Goal: Information Seeking & Learning: Check status

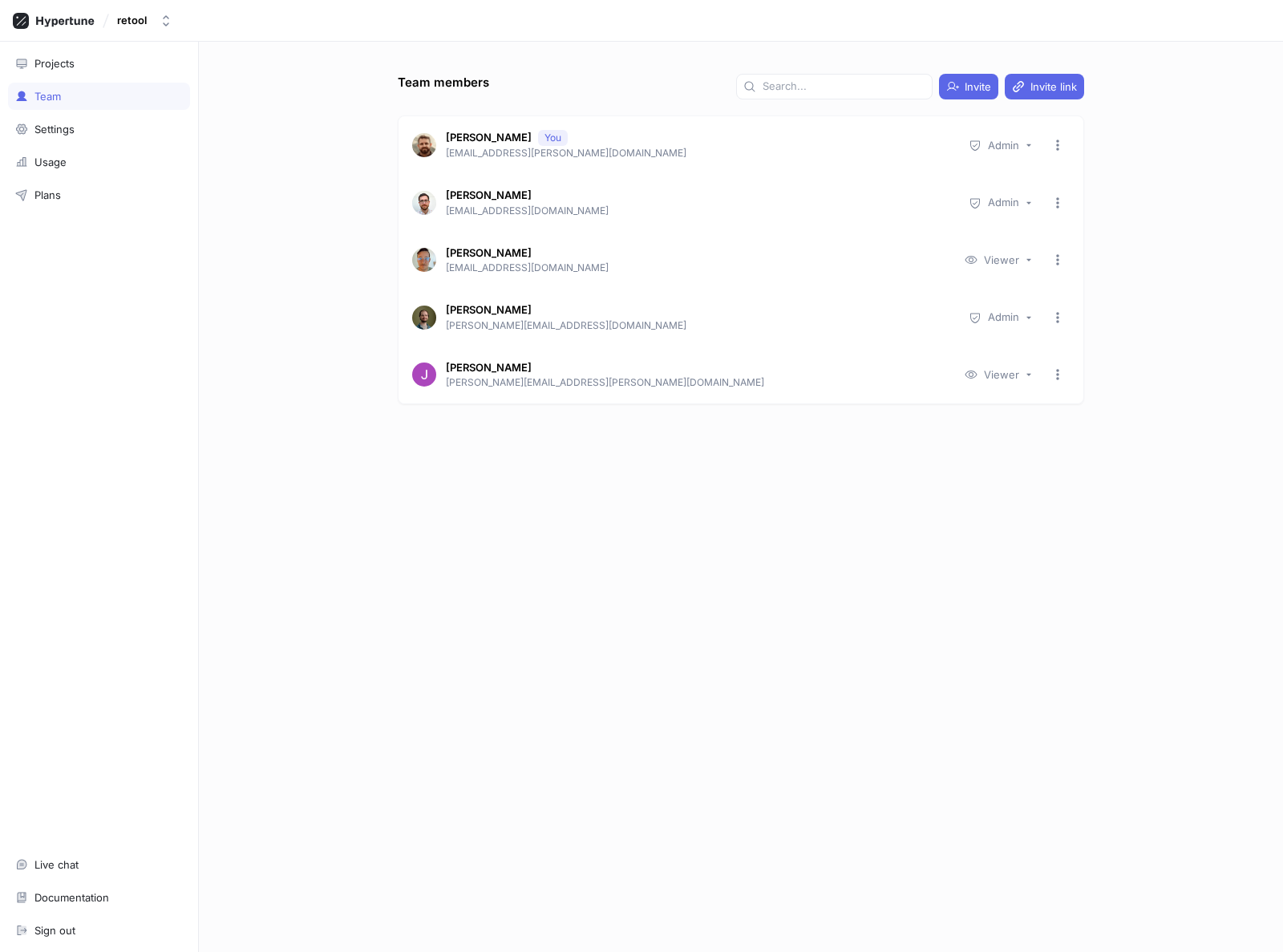
click at [288, 420] on div "Team members Invite Invite link [PERSON_NAME] [PERSON_NAME][EMAIL_ADDRESS][PERS…" at bounding box center [741, 496] width 1085 height 910
click at [293, 413] on div "Team members Invite Invite link Thom J Allen You thom.j.allen@gmail.com Admin J…" at bounding box center [741, 496] width 1085 height 910
click at [267, 233] on div "Team members Invite Invite link Thom J Allen You thom.j.allen@gmail.com Admin J…" at bounding box center [741, 496] width 1085 height 910
click at [71, 60] on div "Projects" at bounding box center [54, 64] width 40 height 13
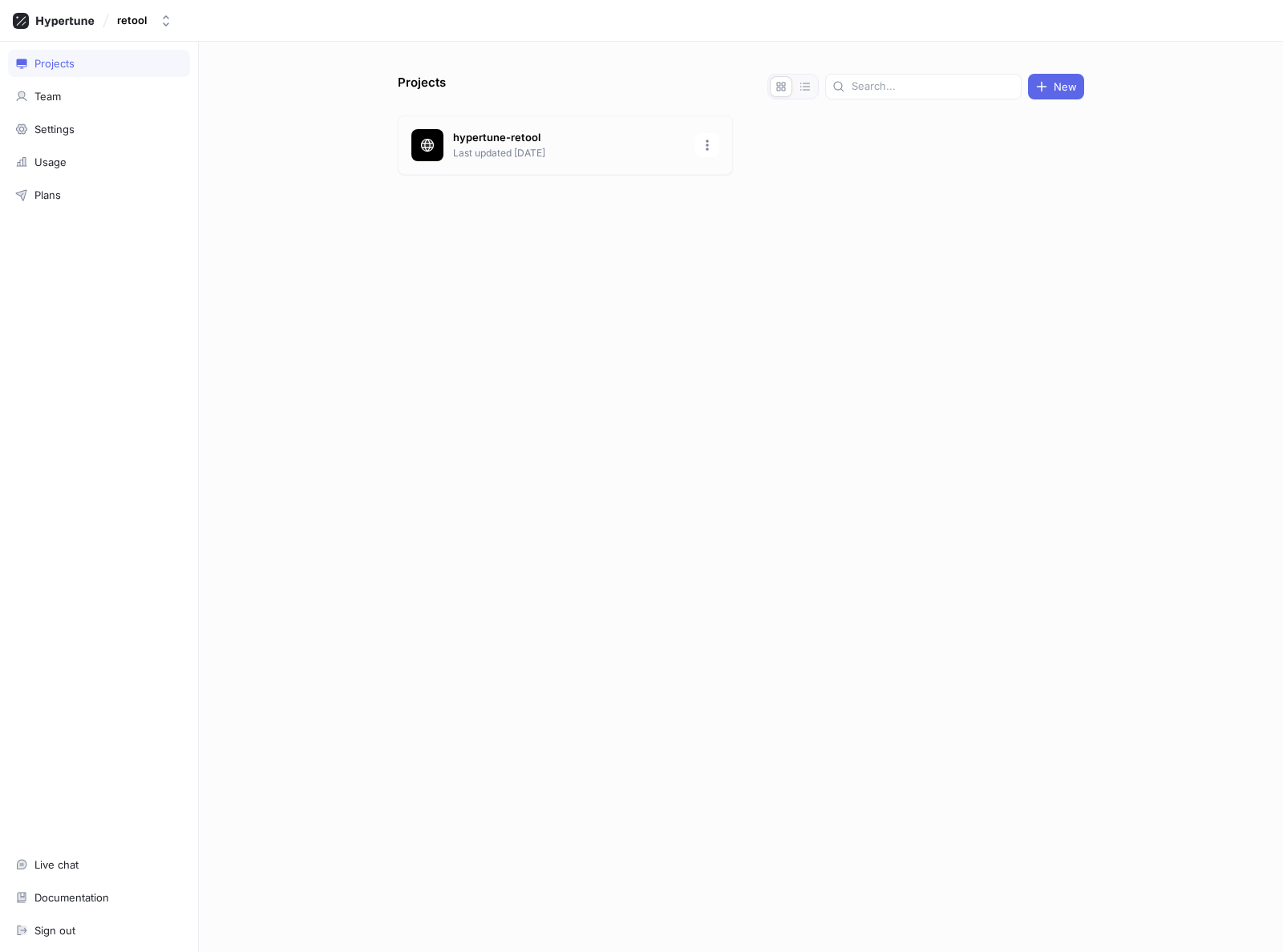
click at [605, 171] on div "hypertune-retool Last updated 2 days ago" at bounding box center [565, 145] width 335 height 60
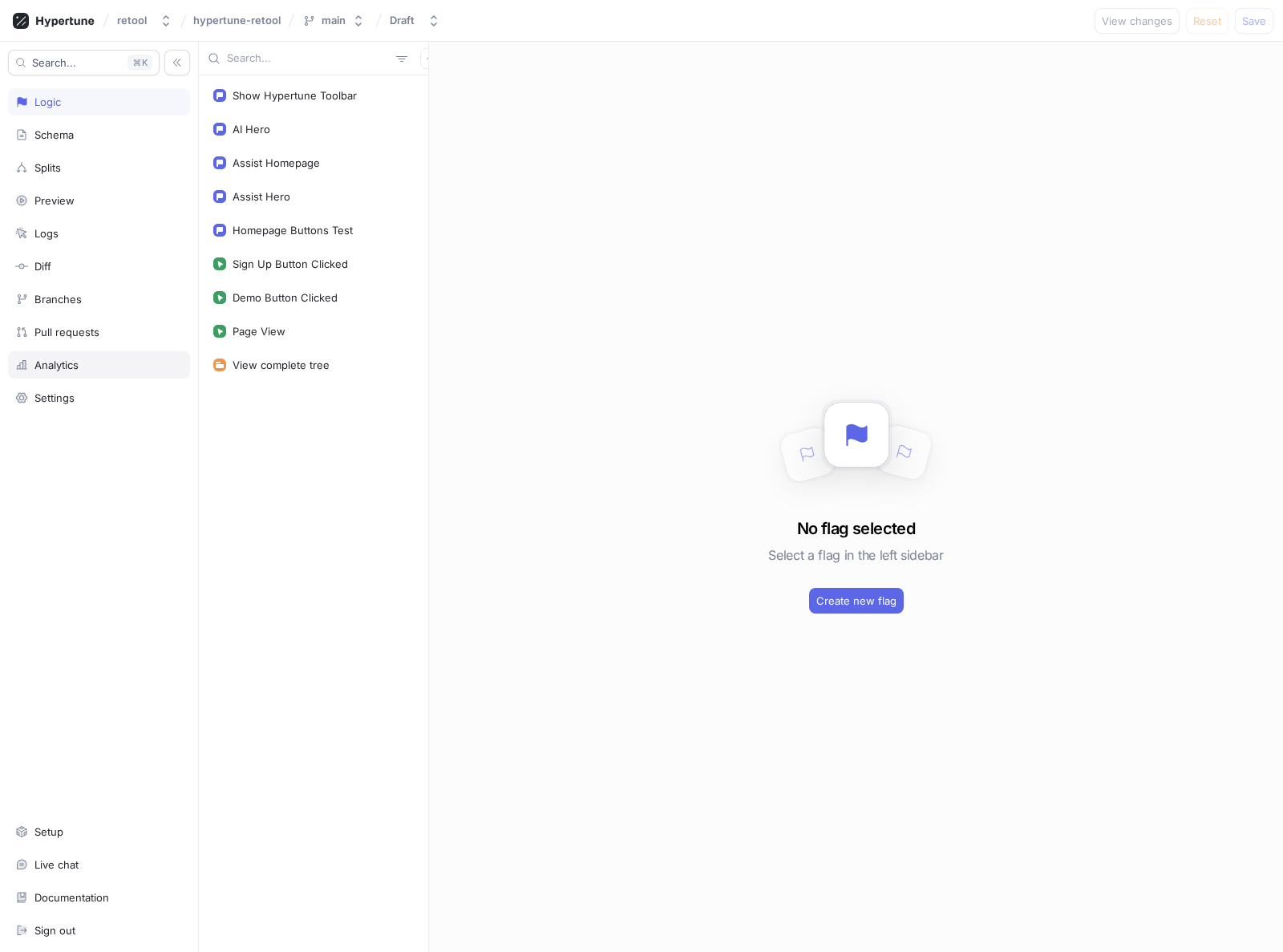
click at [68, 368] on div "Analytics" at bounding box center [56, 365] width 44 height 13
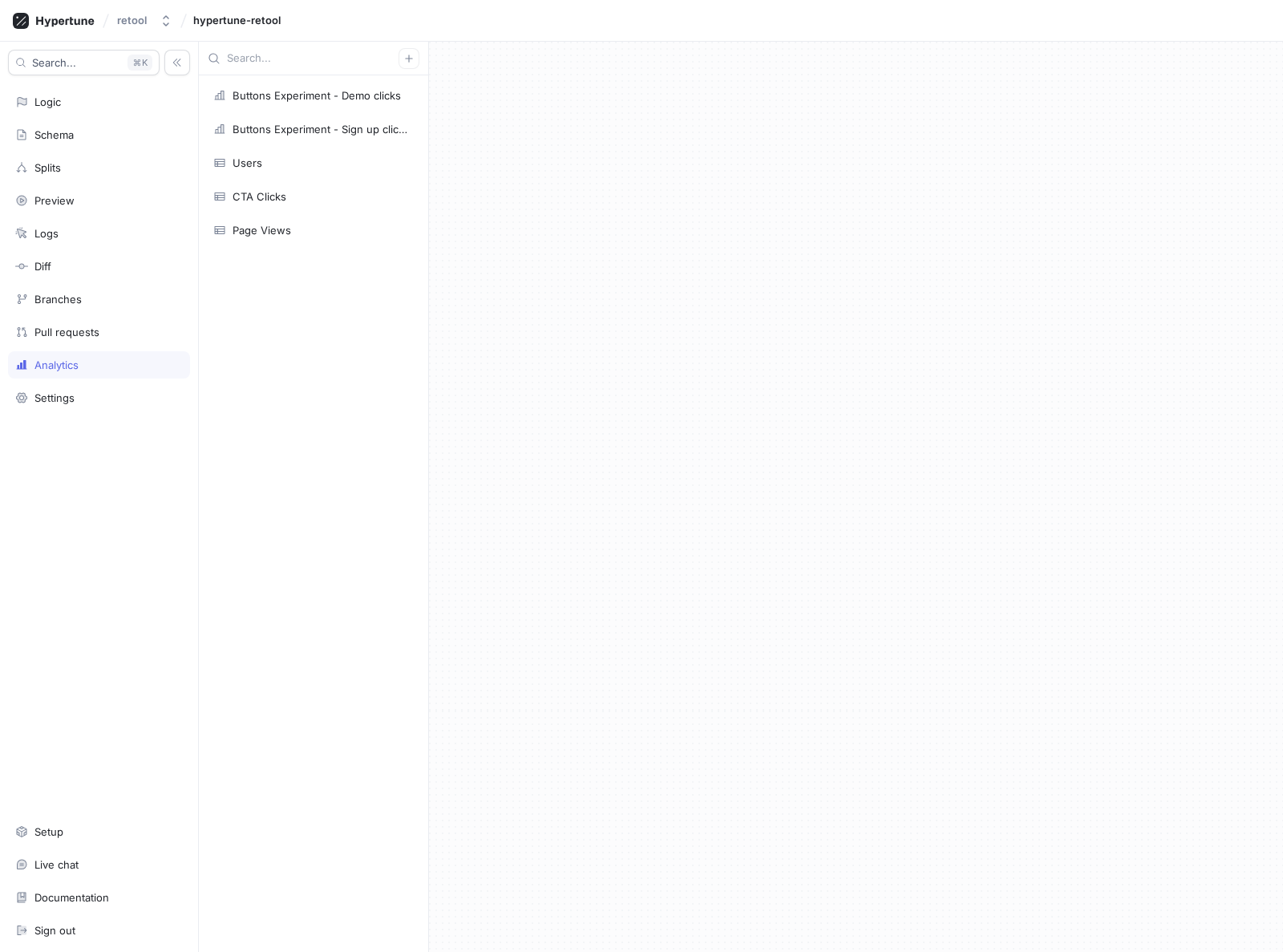
click at [63, 364] on div "Analytics" at bounding box center [56, 365] width 44 height 13
click at [277, 196] on div "CTA Clicks" at bounding box center [259, 196] width 54 height 13
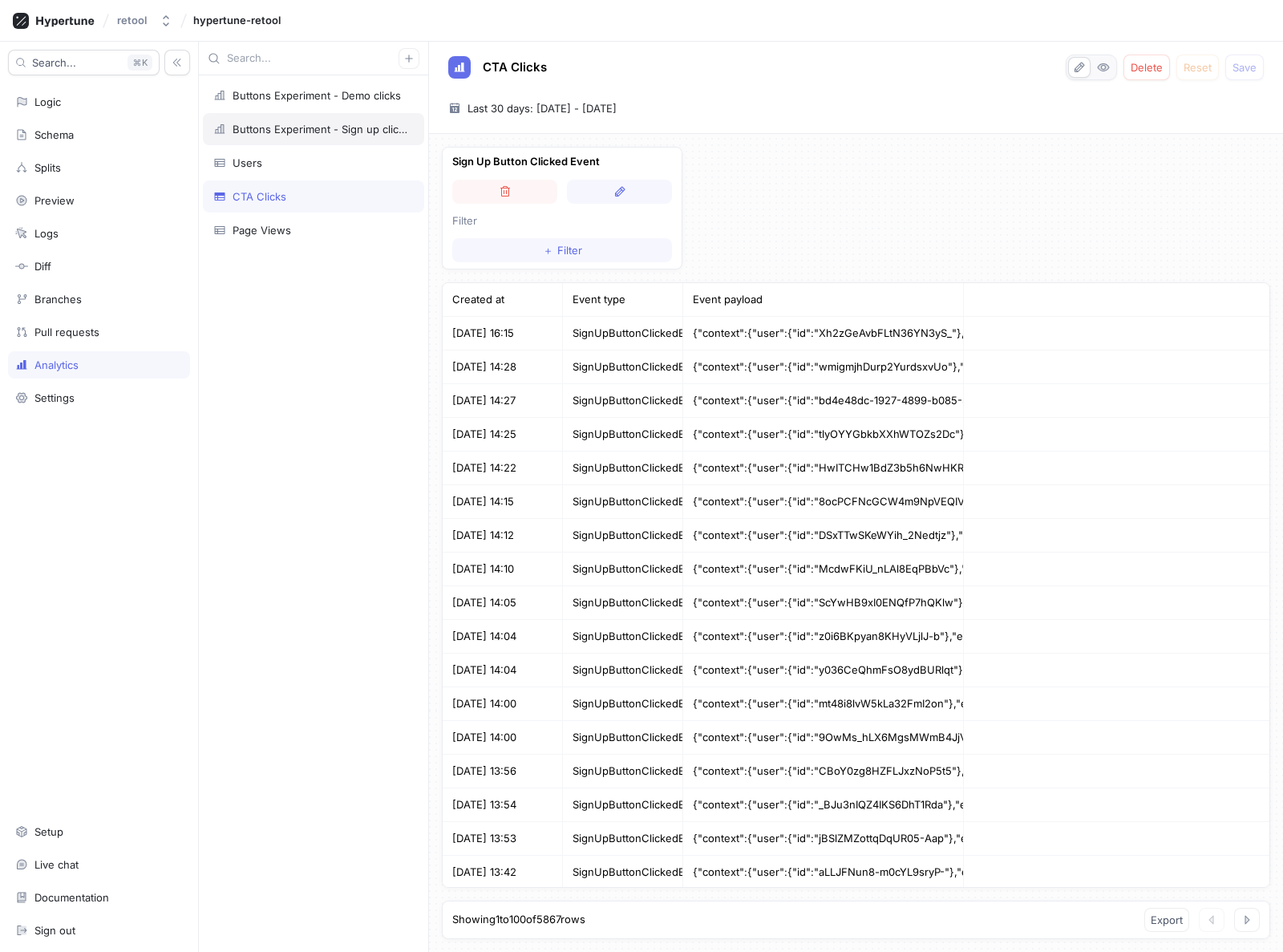
click at [283, 122] on div "Buttons Experiment - Sign up clicks" at bounding box center [320, 129] width 175 height 13
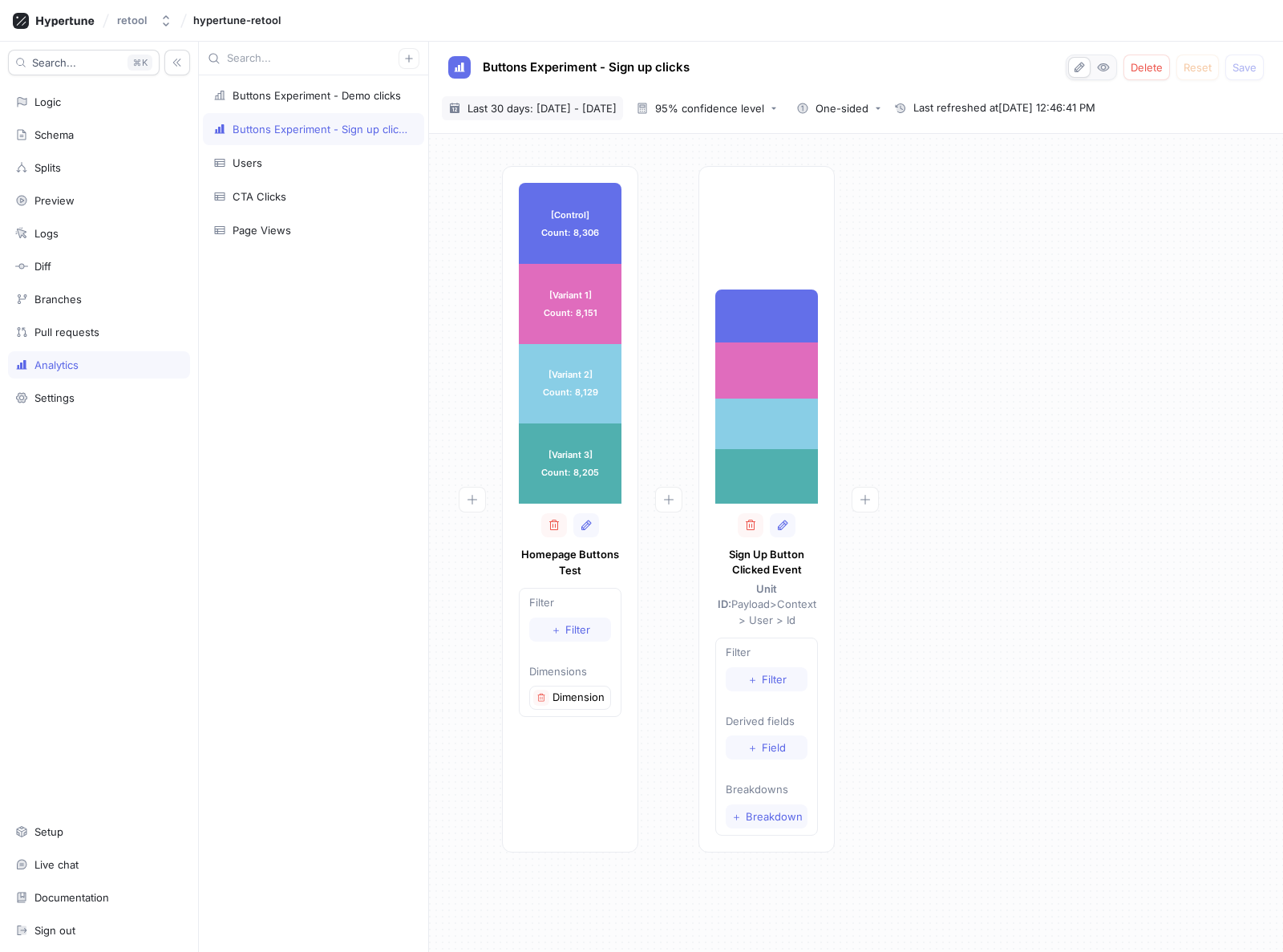
click at [573, 106] on span "Last 30 days: [DATE] - [DATE]" at bounding box center [542, 108] width 149 height 16
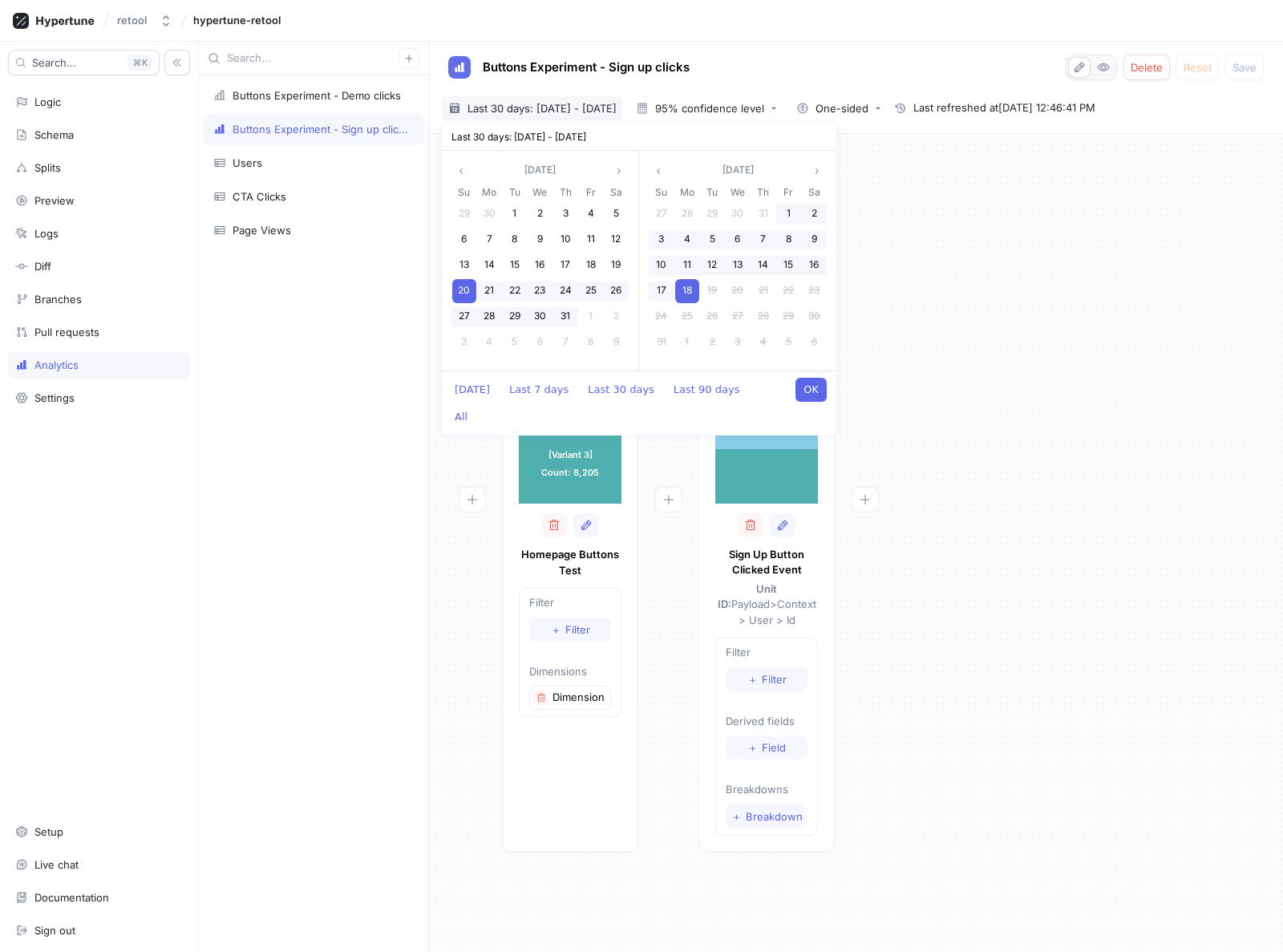
click at [1025, 305] on div "[Control] Count: 8,306 [Control] Count: 8,306 [Variant 1] Count: 8,151 [Variant…" at bounding box center [856, 514] width 828 height 697
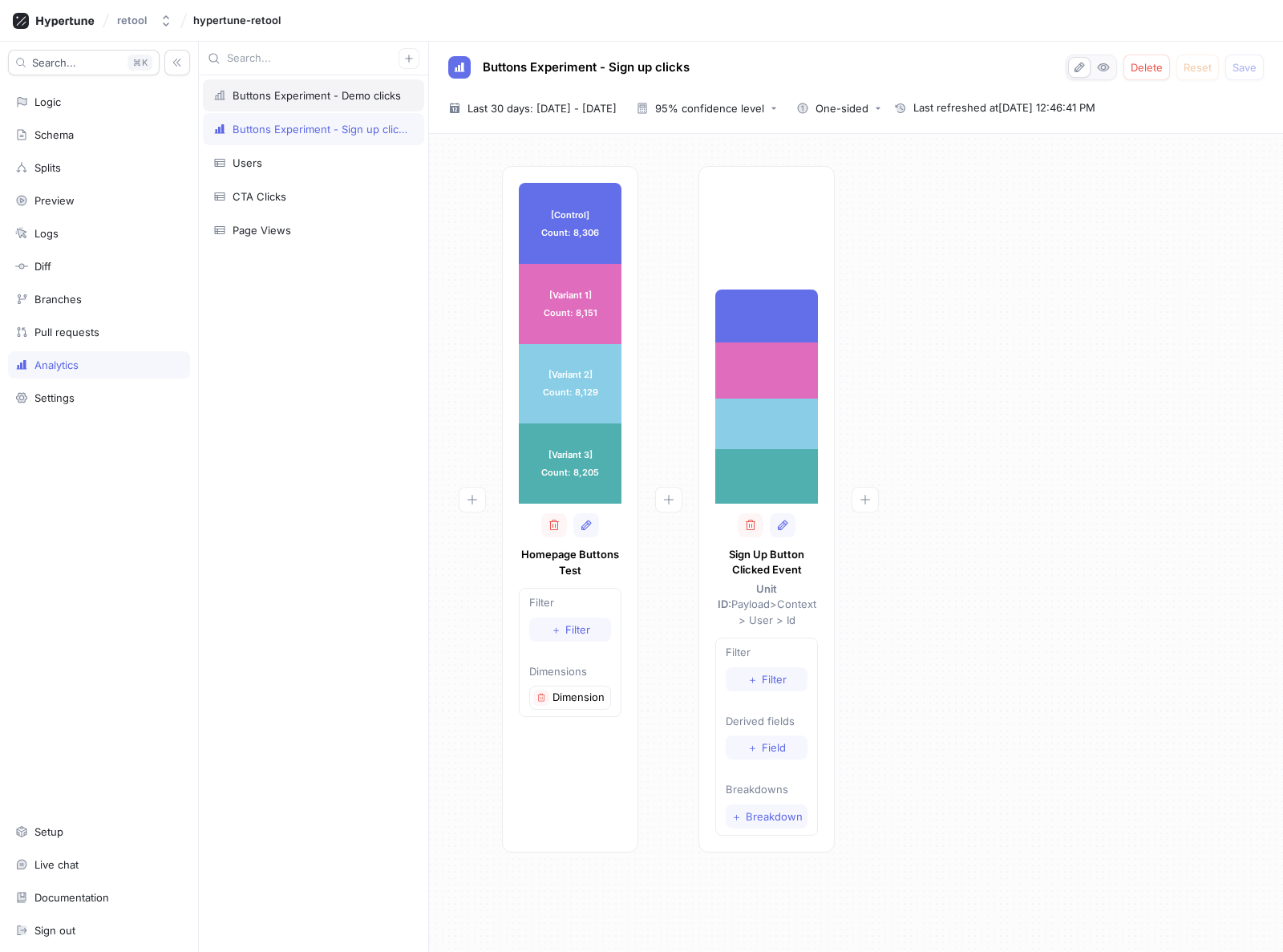
click at [309, 89] on div "Buttons Experiment - Demo clicks" at bounding box center [317, 96] width 169 height 13
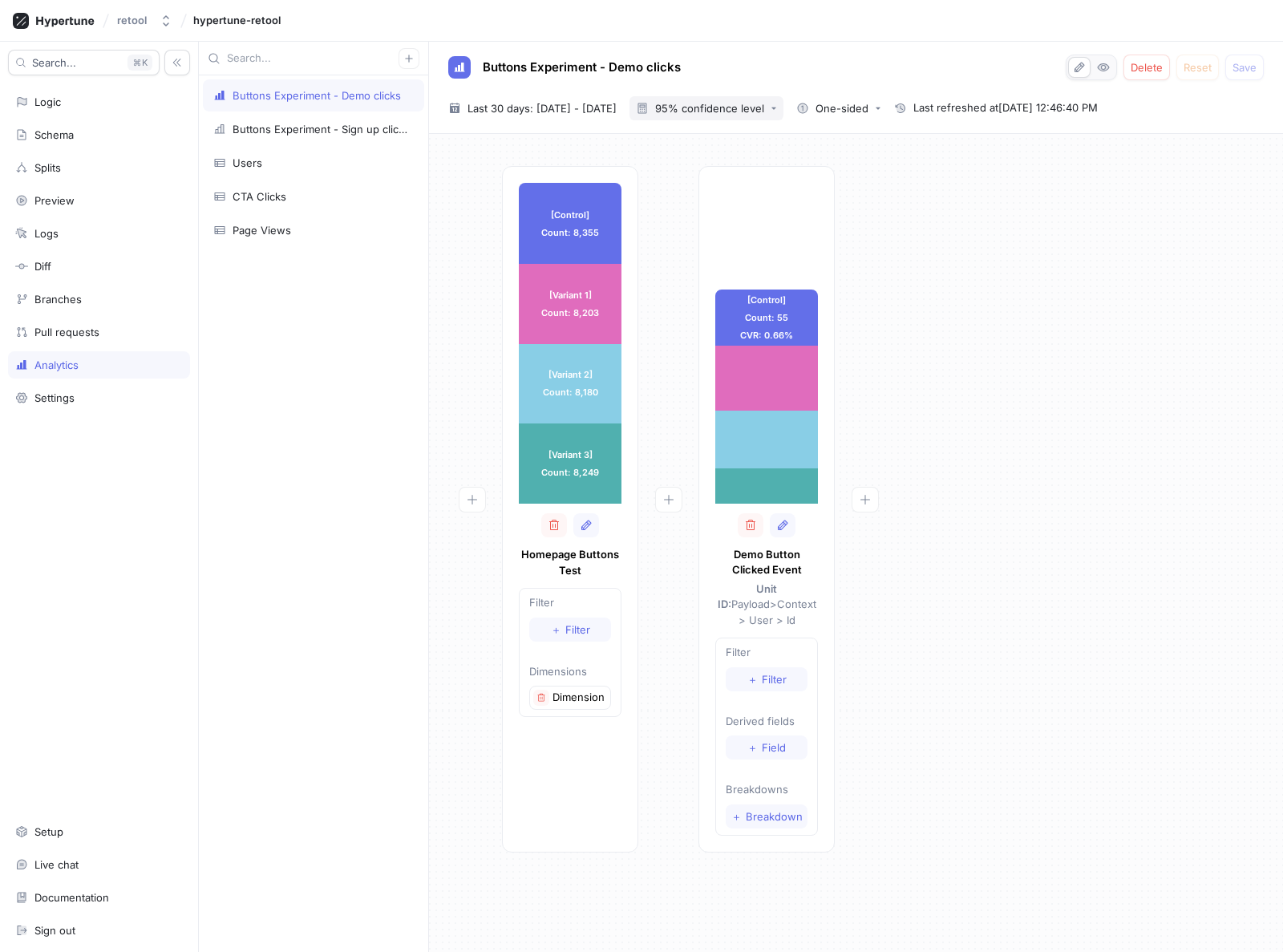
click at [765, 106] on div "95% confidence level" at bounding box center [710, 108] width 109 height 10
click at [755, 144] on span "90% confidence level" at bounding box center [770, 140] width 119 height 13
click at [758, 114] on div "90% confidence level" at bounding box center [699, 108] width 128 height 13
click at [755, 218] on span "Bayesian probabilities" at bounding box center [770, 225] width 119 height 13
click at [281, 131] on div "Buttons Experiment - Sign up clicks" at bounding box center [320, 129] width 175 height 13
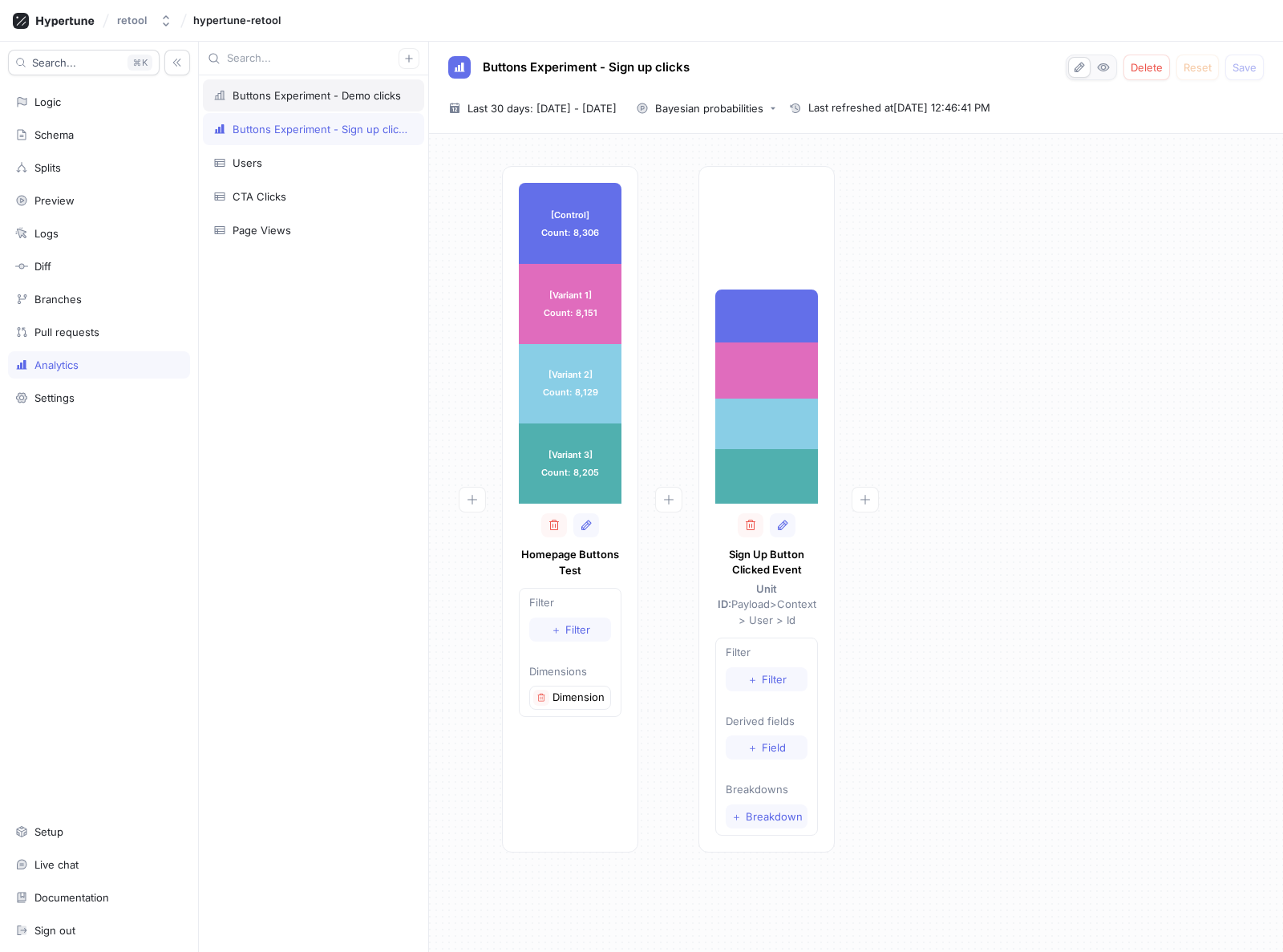
click at [293, 103] on div "Buttons Experiment - Demo clicks" at bounding box center [313, 96] width 221 height 32
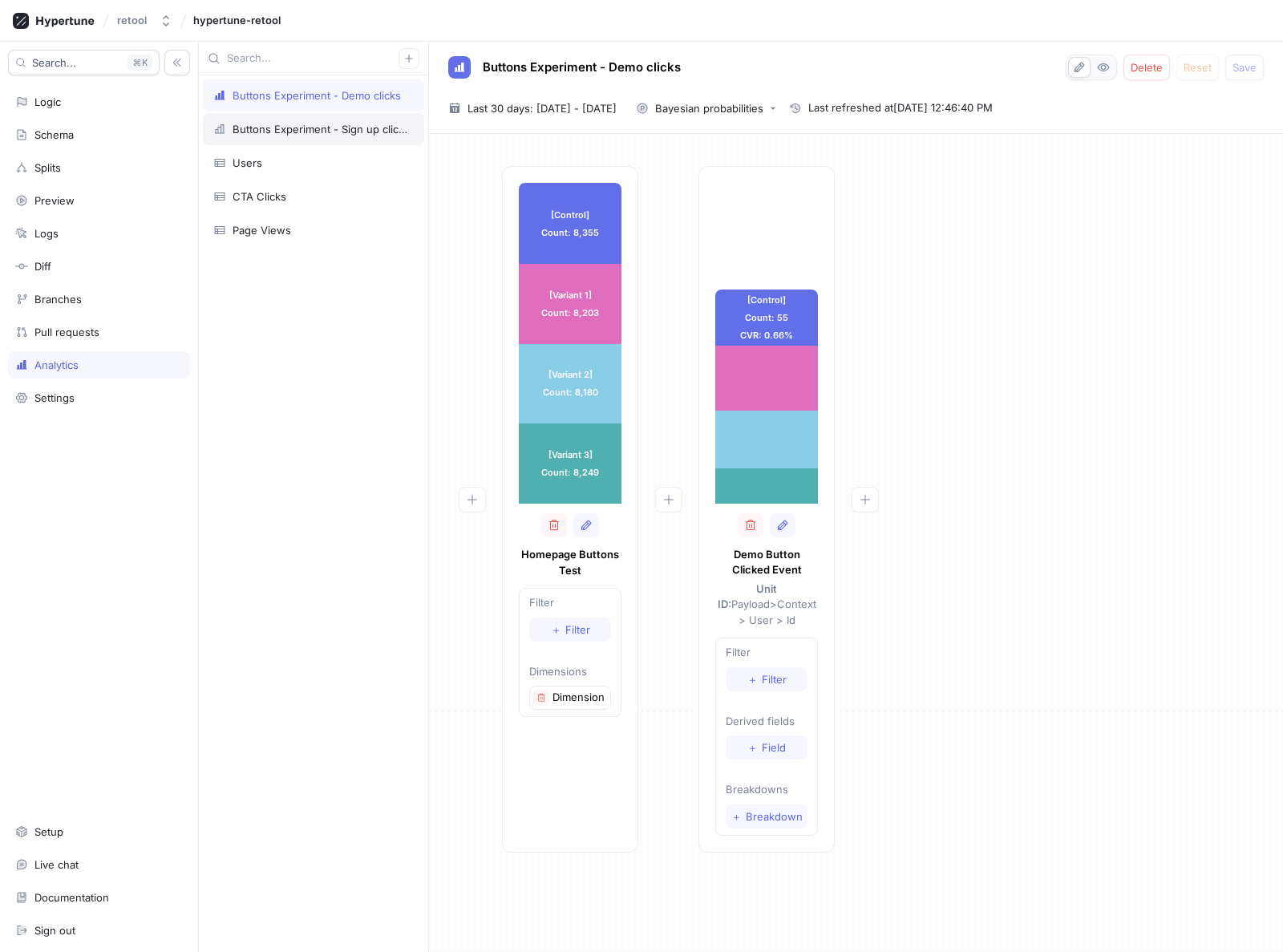
click at [283, 129] on div "Buttons Experiment - Sign up clicks" at bounding box center [320, 129] width 175 height 13
click at [1076, 387] on div "[Control] Count: 8,306 [Control] Count: 8,306 [Variant 1] Count: 8,151 [Variant…" at bounding box center [856, 514] width 828 height 697
click at [1055, 391] on div "[Control] Count: 8,437 [Control] Count: 8,437 [Variant 1] Count: 8,281 [Variant…" at bounding box center [856, 514] width 828 height 697
click at [1042, 572] on div "[Control] Count: 8,437 [Control] Count: 8,437 [Variant 1] Count: 8,281 [Variant…" at bounding box center [856, 514] width 828 height 697
drag, startPoint x: 1055, startPoint y: 542, endPoint x: 967, endPoint y: 524, distance: 89.8
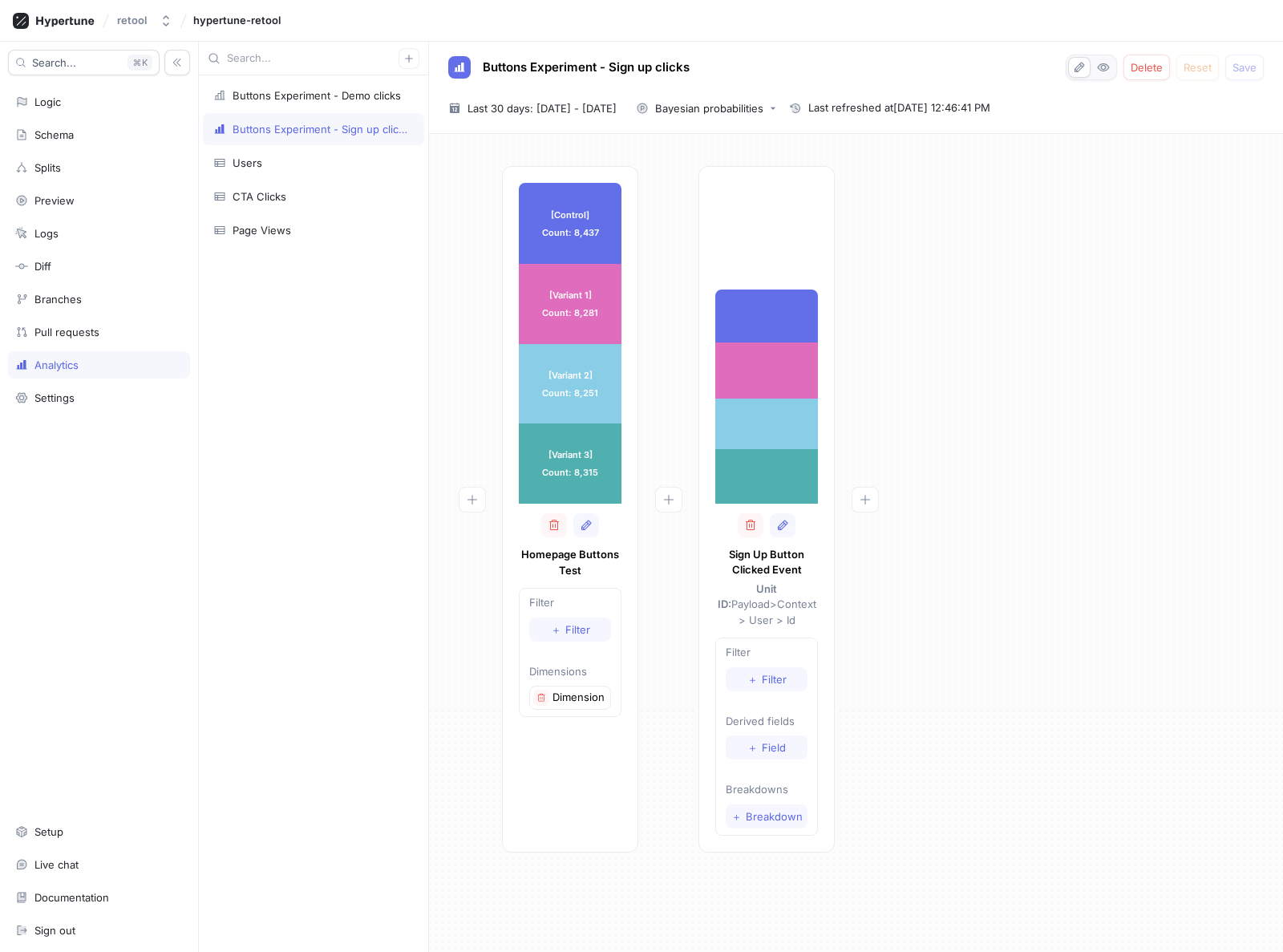
click at [1055, 542] on div "[Control] Count: 8,437 [Control] Count: 8,437 [Variant 1] Count: 8,281 [Variant…" at bounding box center [856, 514] width 828 height 697
click at [56, 370] on div "Analytics" at bounding box center [56, 365] width 44 height 13
click at [276, 168] on div "Users" at bounding box center [313, 163] width 200 height 13
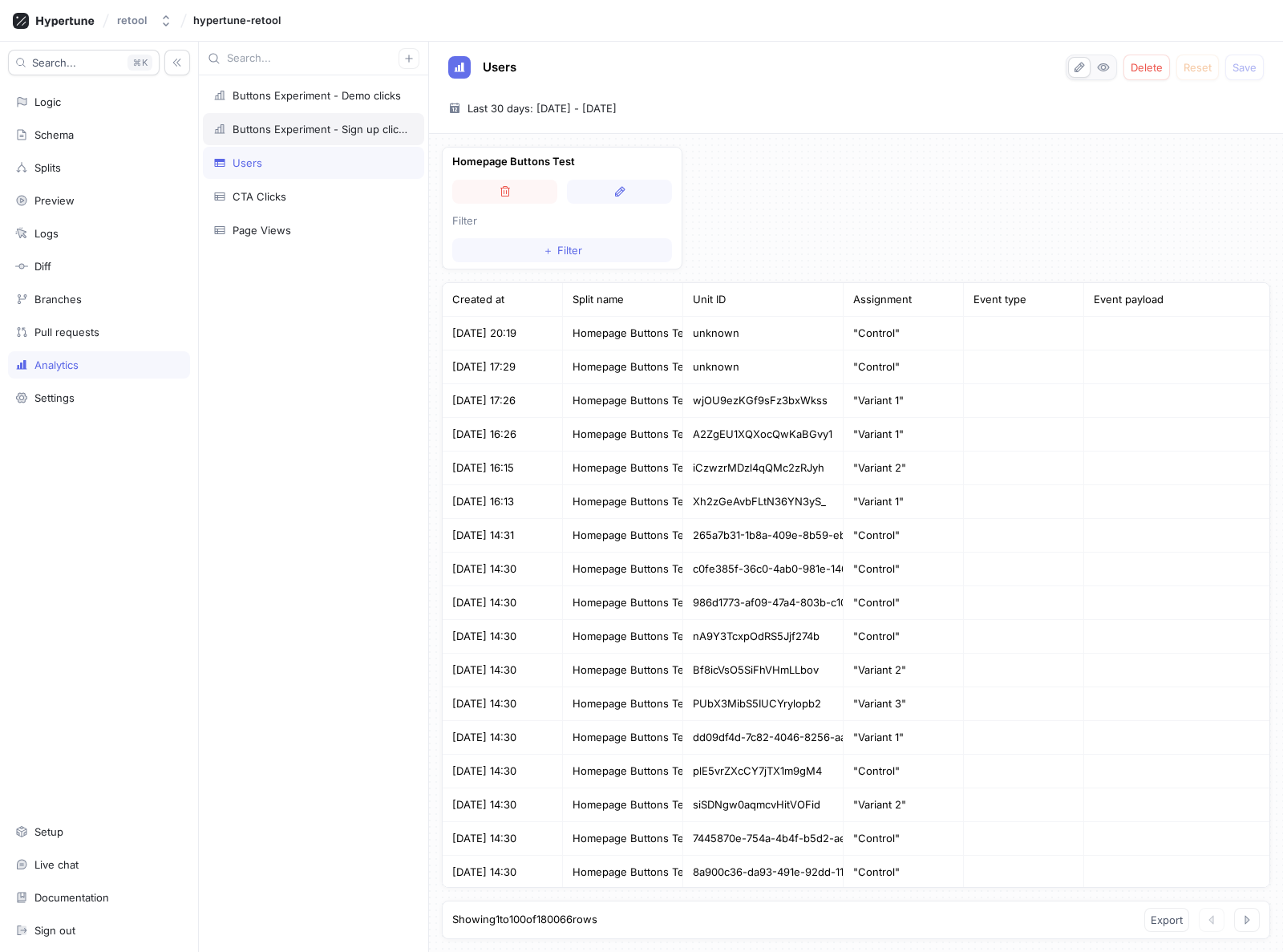
click at [287, 127] on div "Buttons Experiment - Sign up clicks" at bounding box center [320, 129] width 175 height 13
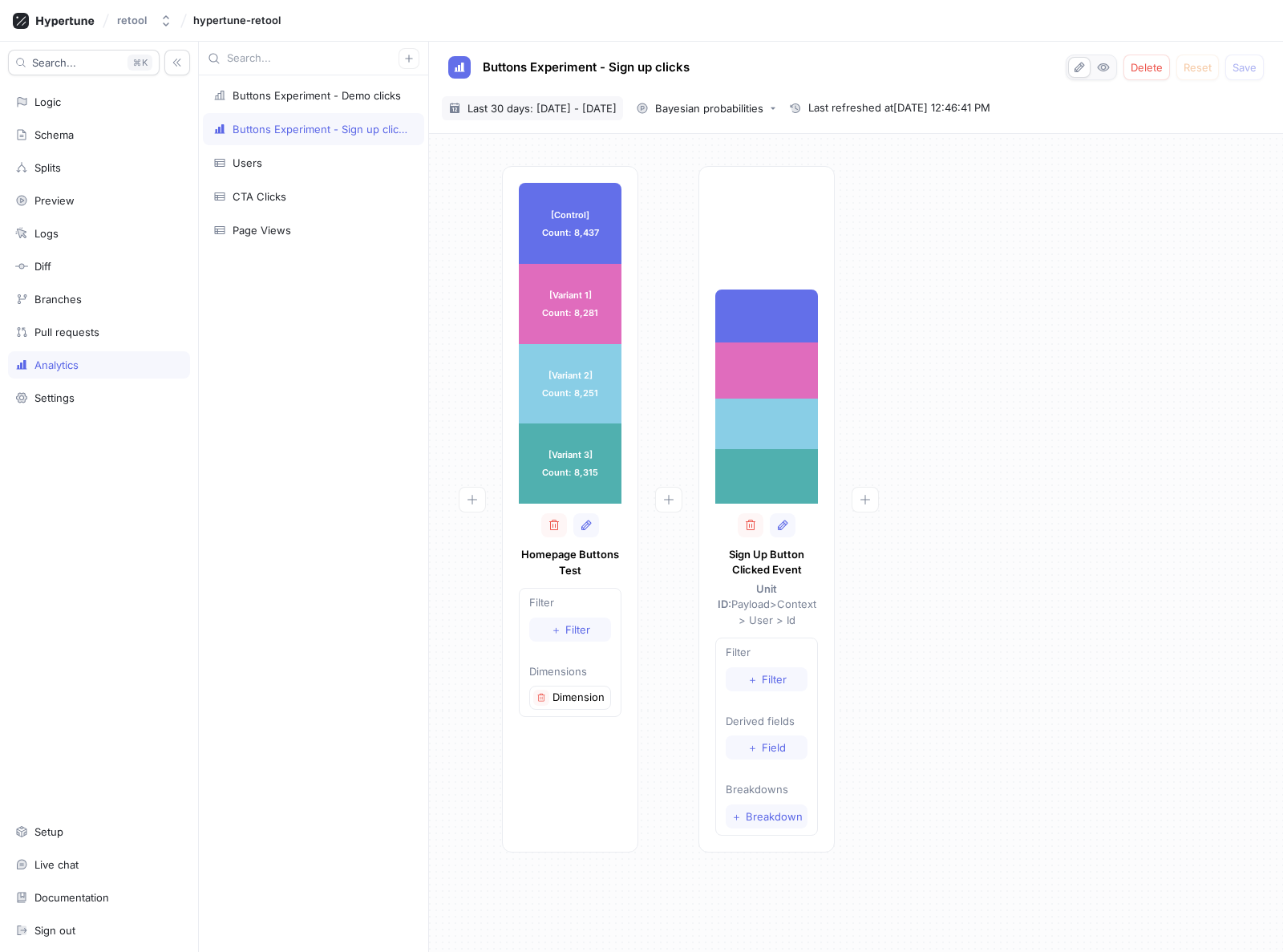
click at [524, 103] on span "Last 30 days: [DATE] - [DATE]" at bounding box center [542, 108] width 149 height 16
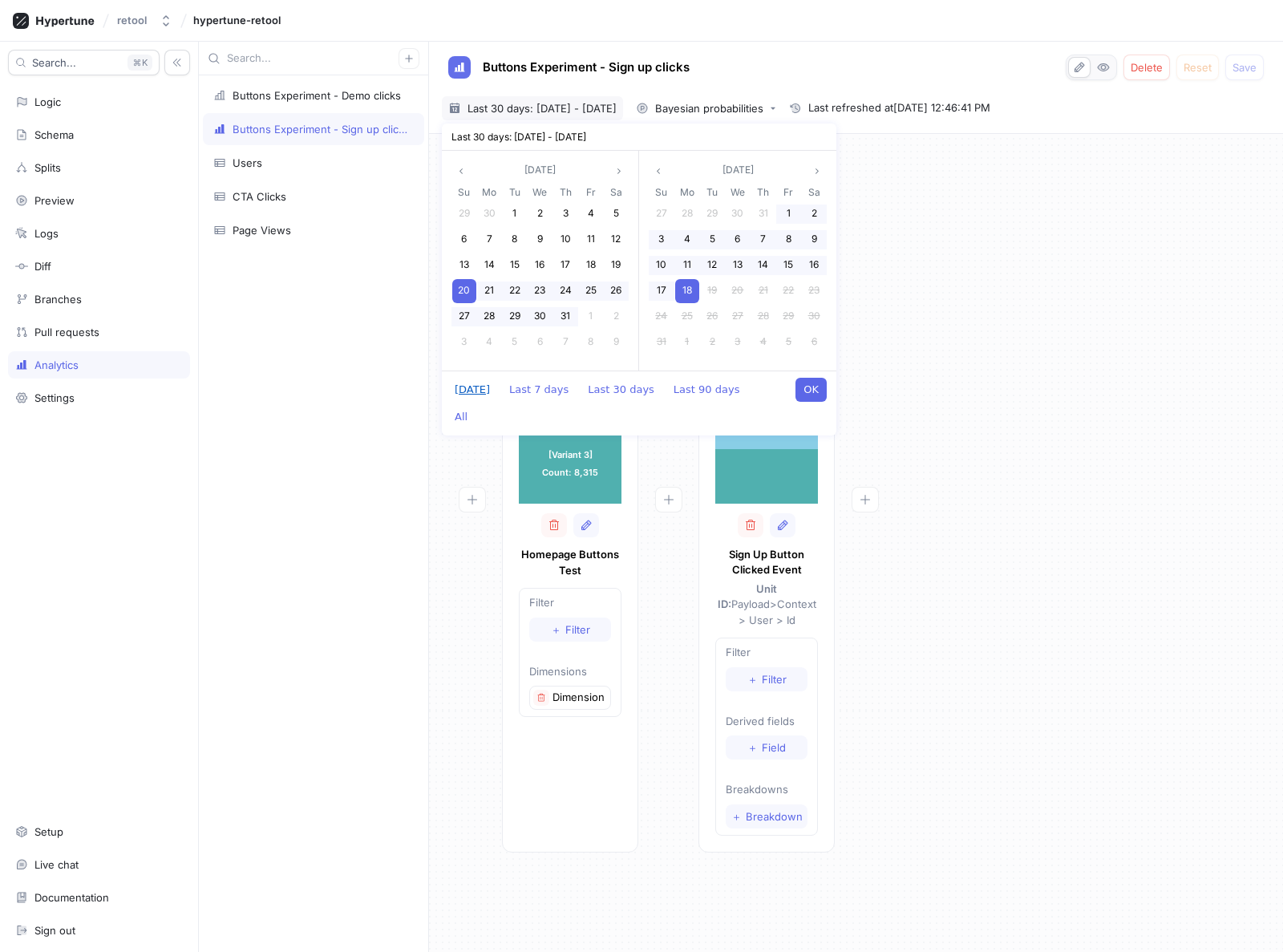
click at [474, 391] on button "[DATE]" at bounding box center [473, 389] width 51 height 24
type input "2025-08-18 ~ 2025-08-18"
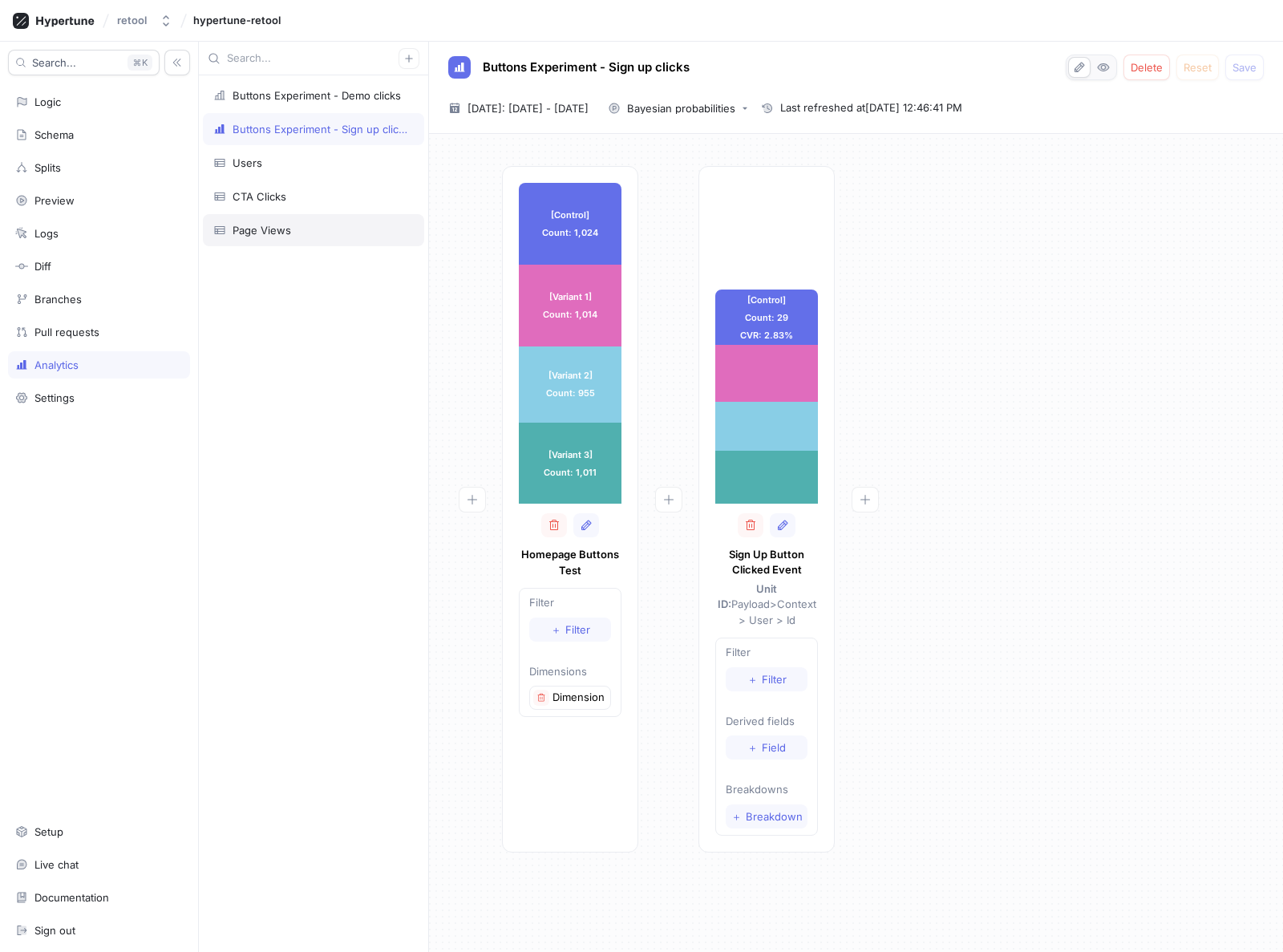
click at [262, 235] on div "Page Views" at bounding box center [262, 231] width 59 height 13
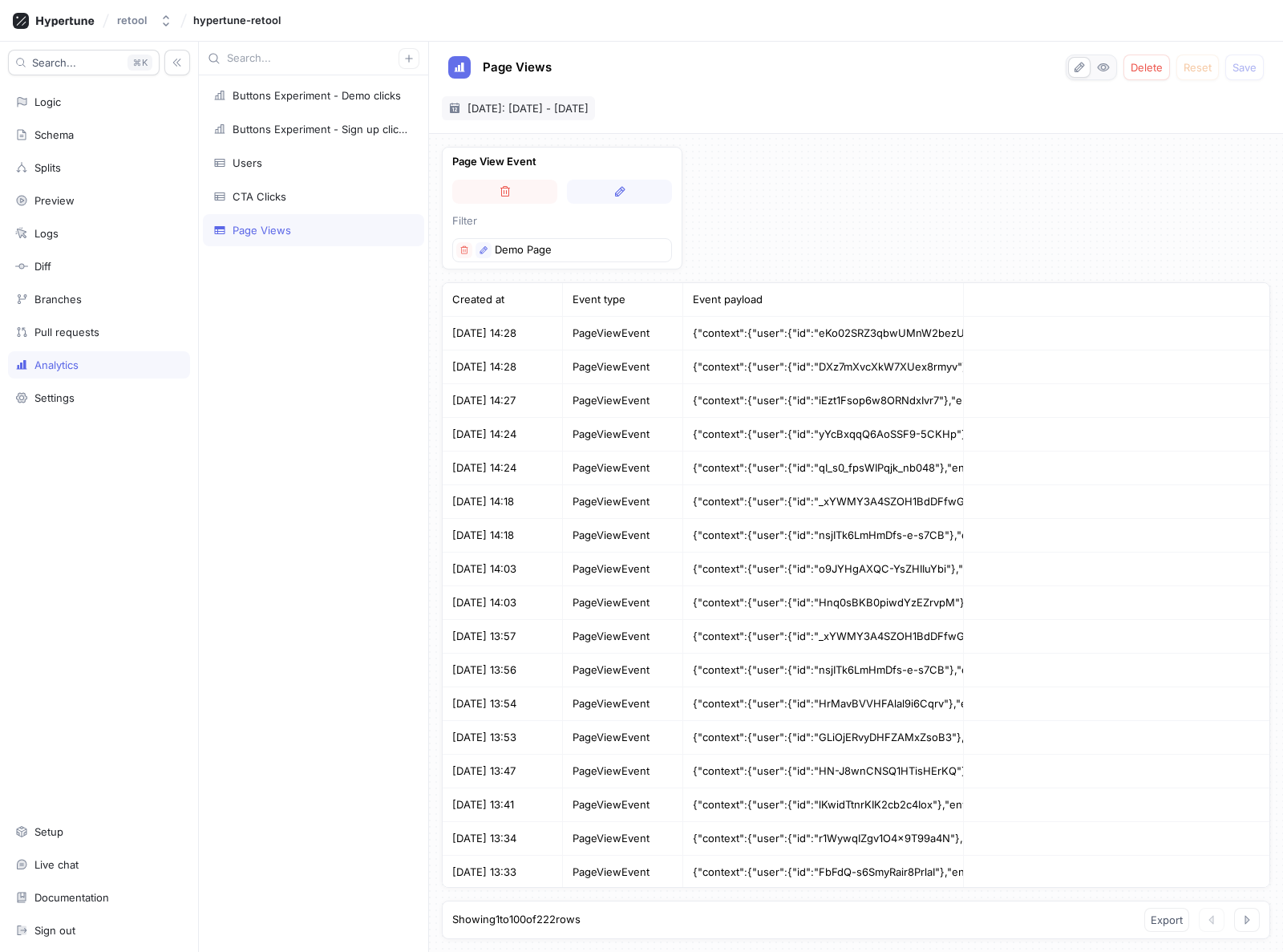
click at [493, 108] on span "Today: 18 Aug 2025 - 18 Aug 2025" at bounding box center [529, 108] width 121 height 16
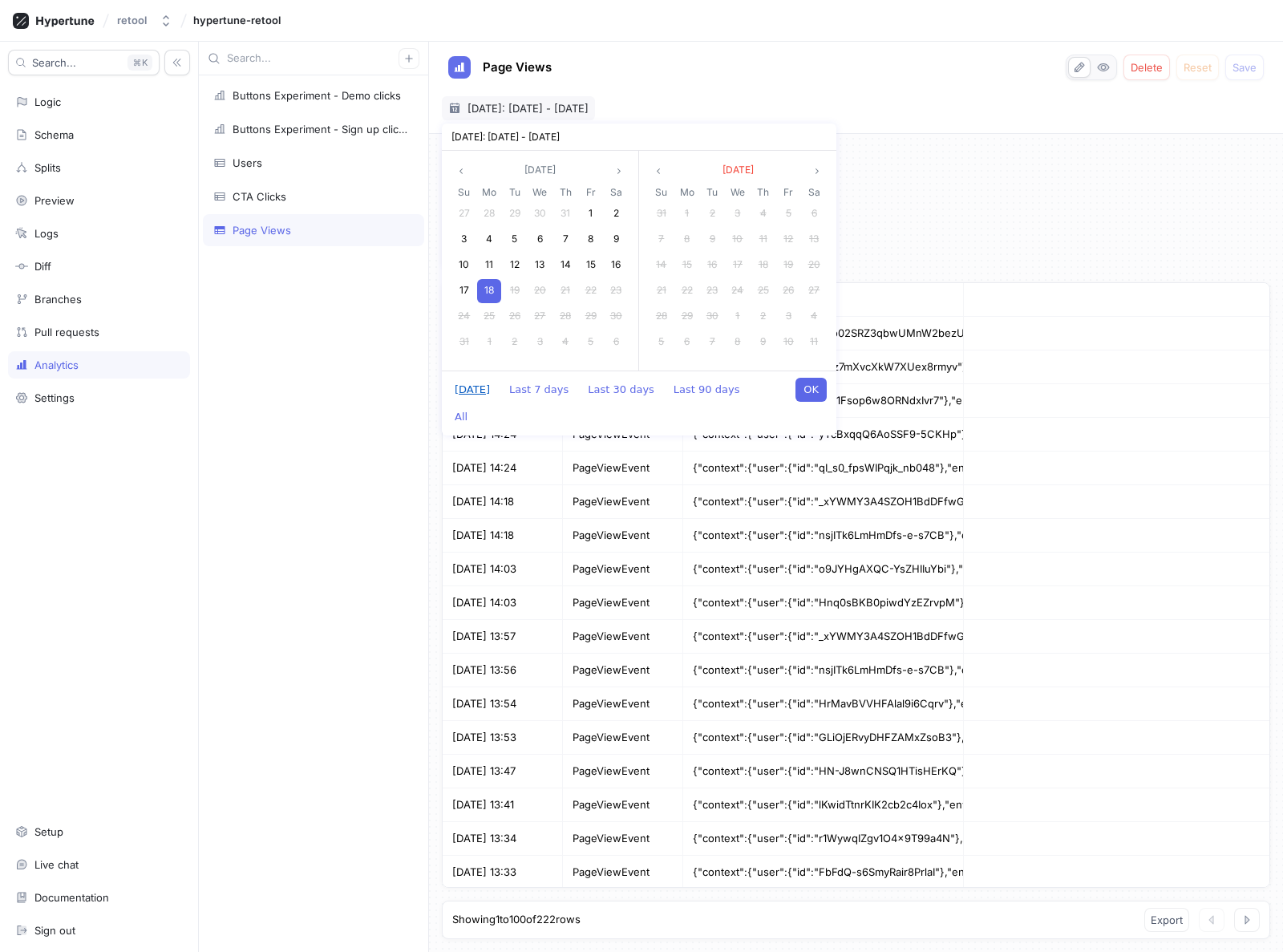
click at [479, 395] on button "[DATE]" at bounding box center [473, 389] width 51 height 24
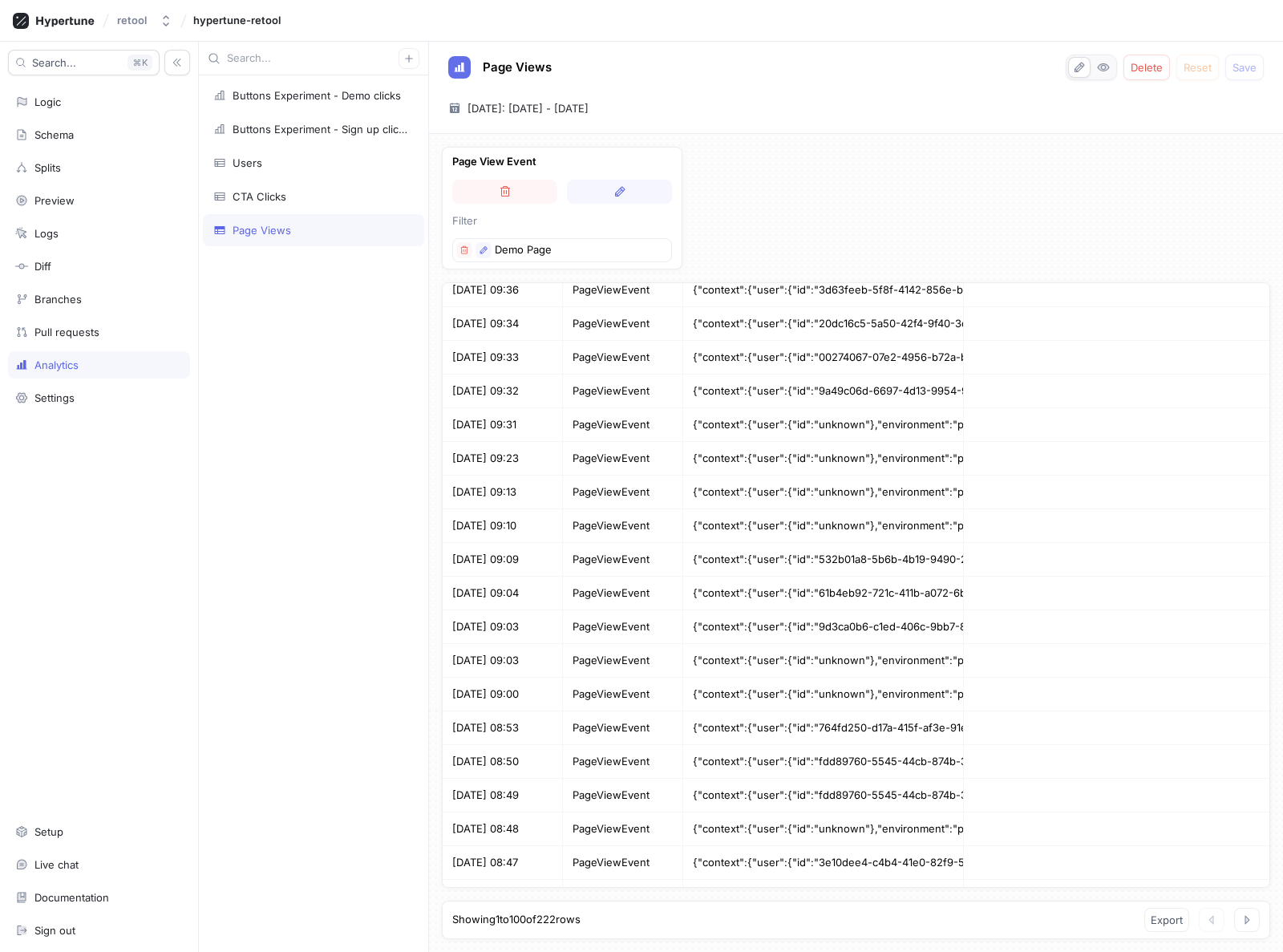
scroll to position [2812, 0]
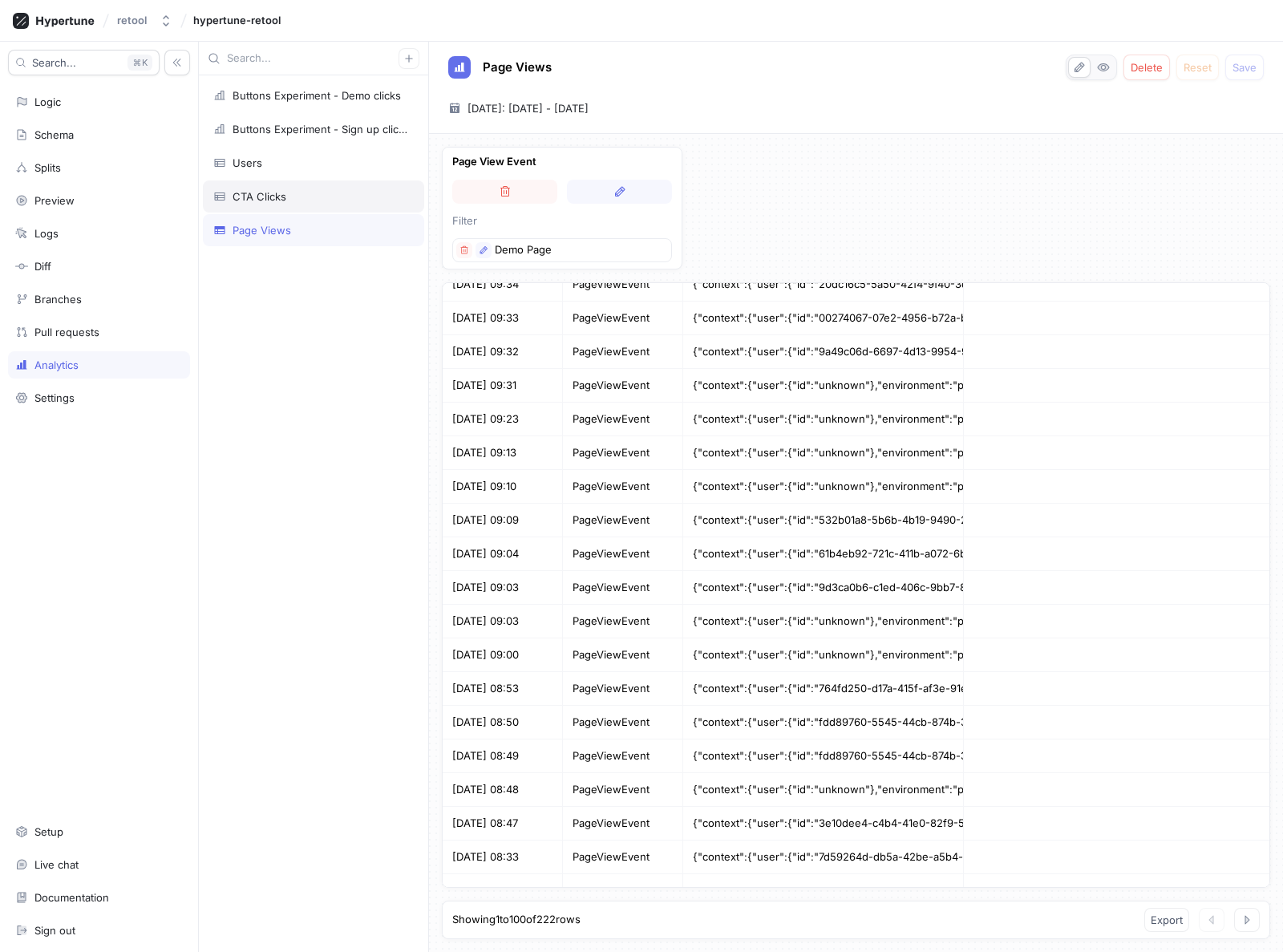
click at [269, 195] on div "CTA Clicks" at bounding box center [259, 196] width 54 height 13
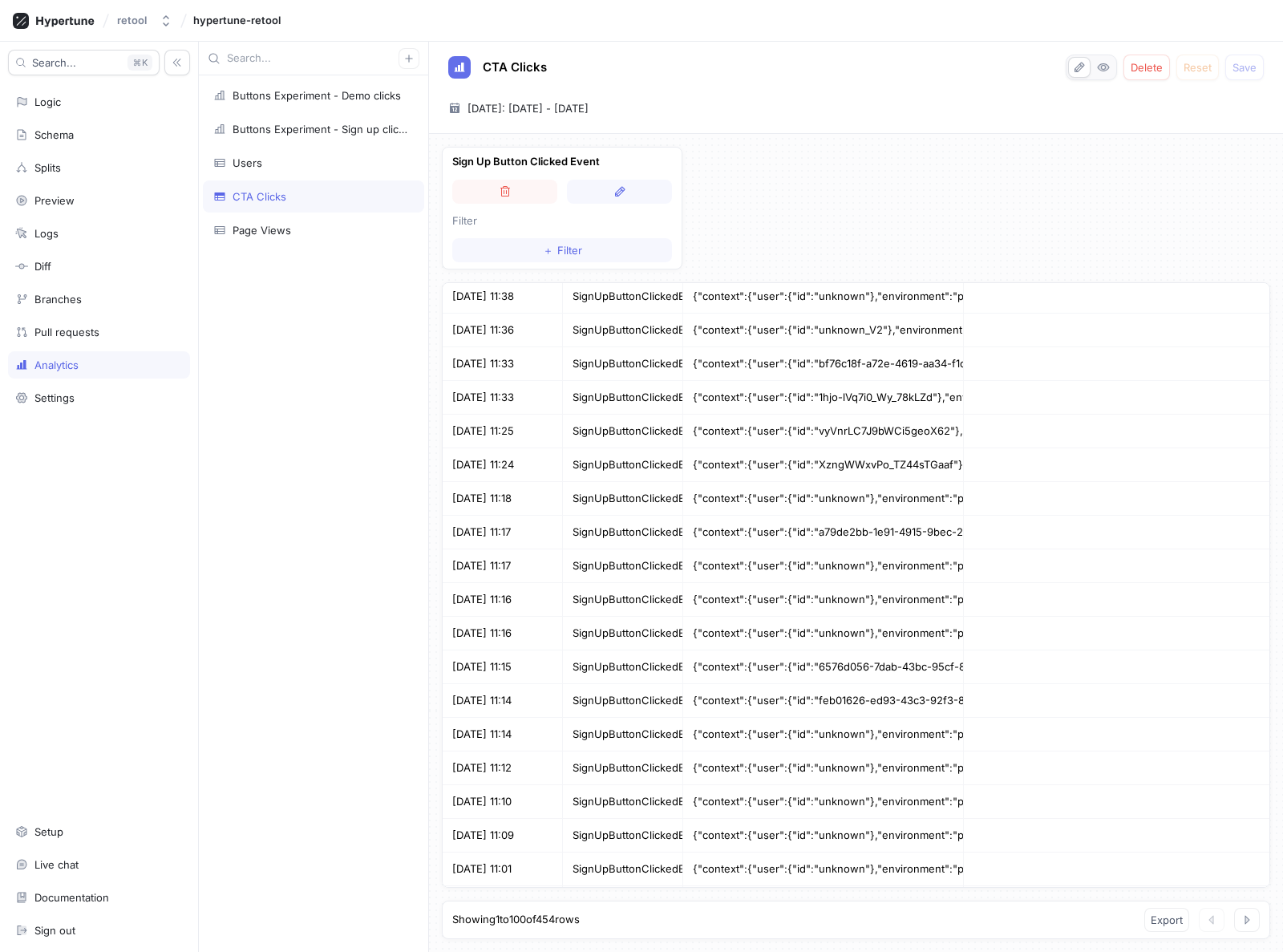
scroll to position [2812, 0]
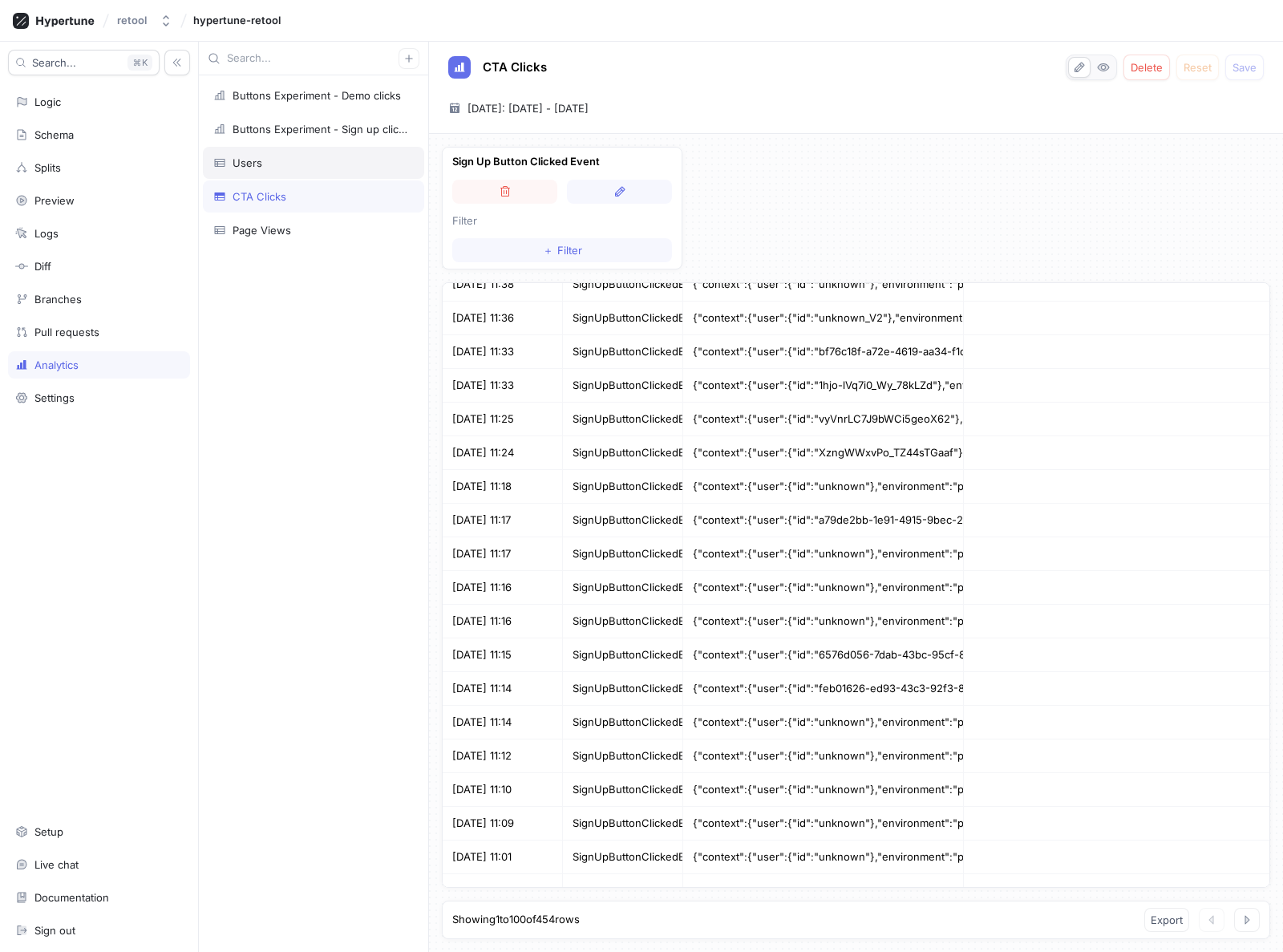
click at [266, 159] on div "Users" at bounding box center [313, 163] width 200 height 13
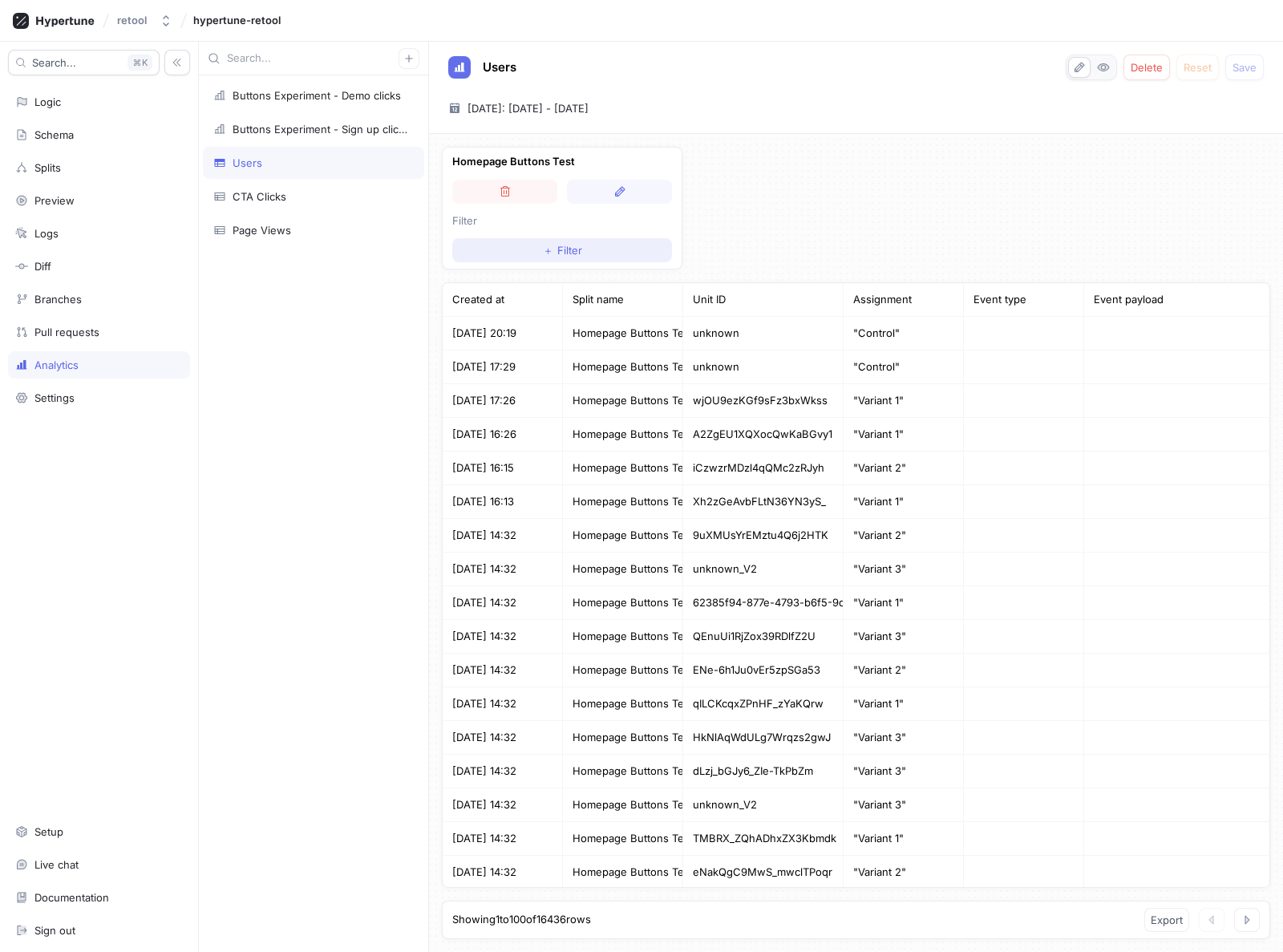
click at [564, 248] on span "Filter" at bounding box center [569, 251] width 25 height 9
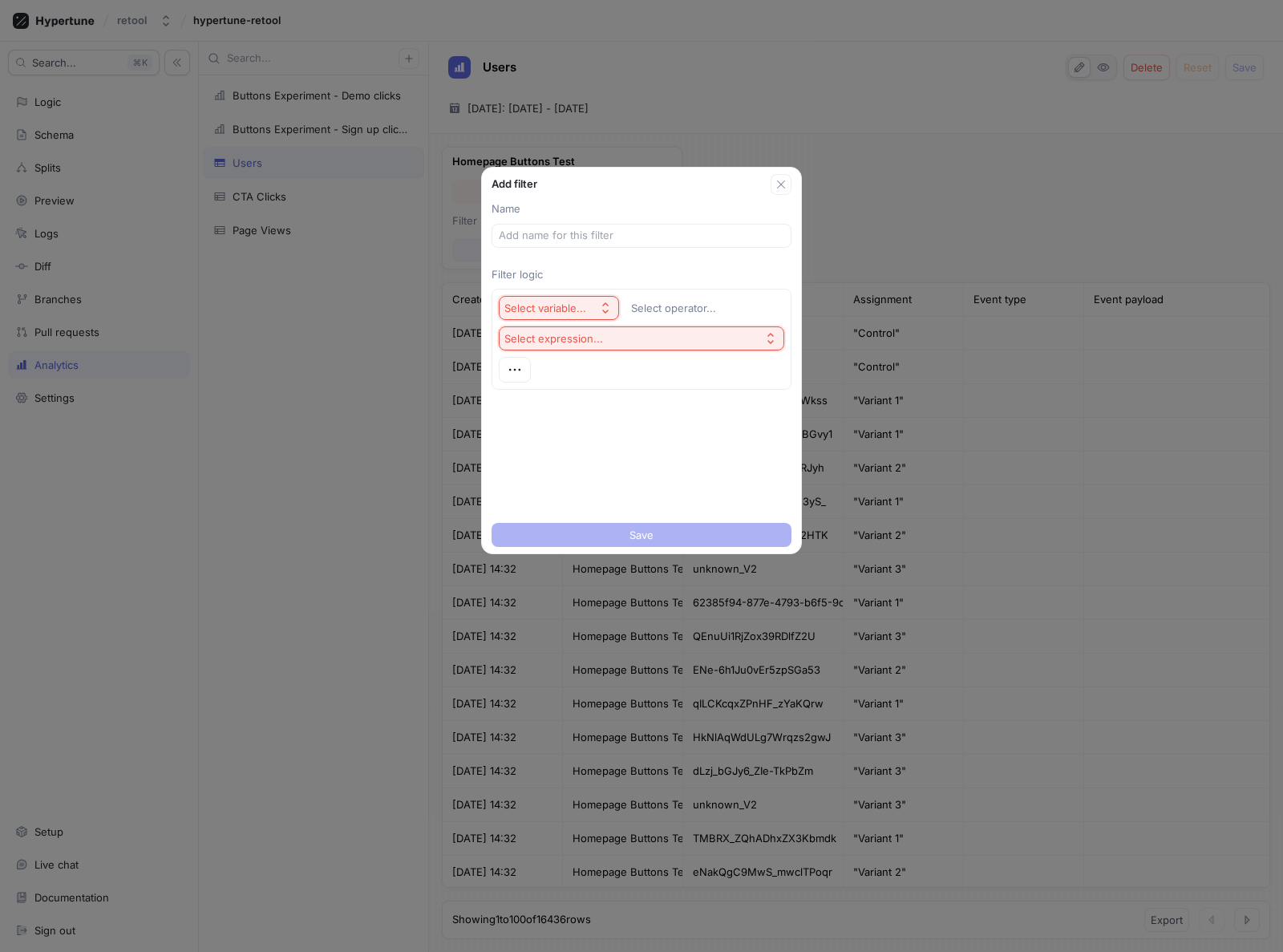
click at [586, 307] on div "Select variable..." at bounding box center [549, 308] width 88 height 13
click at [557, 363] on span "Unit Id" at bounding box center [603, 366] width 148 height 13
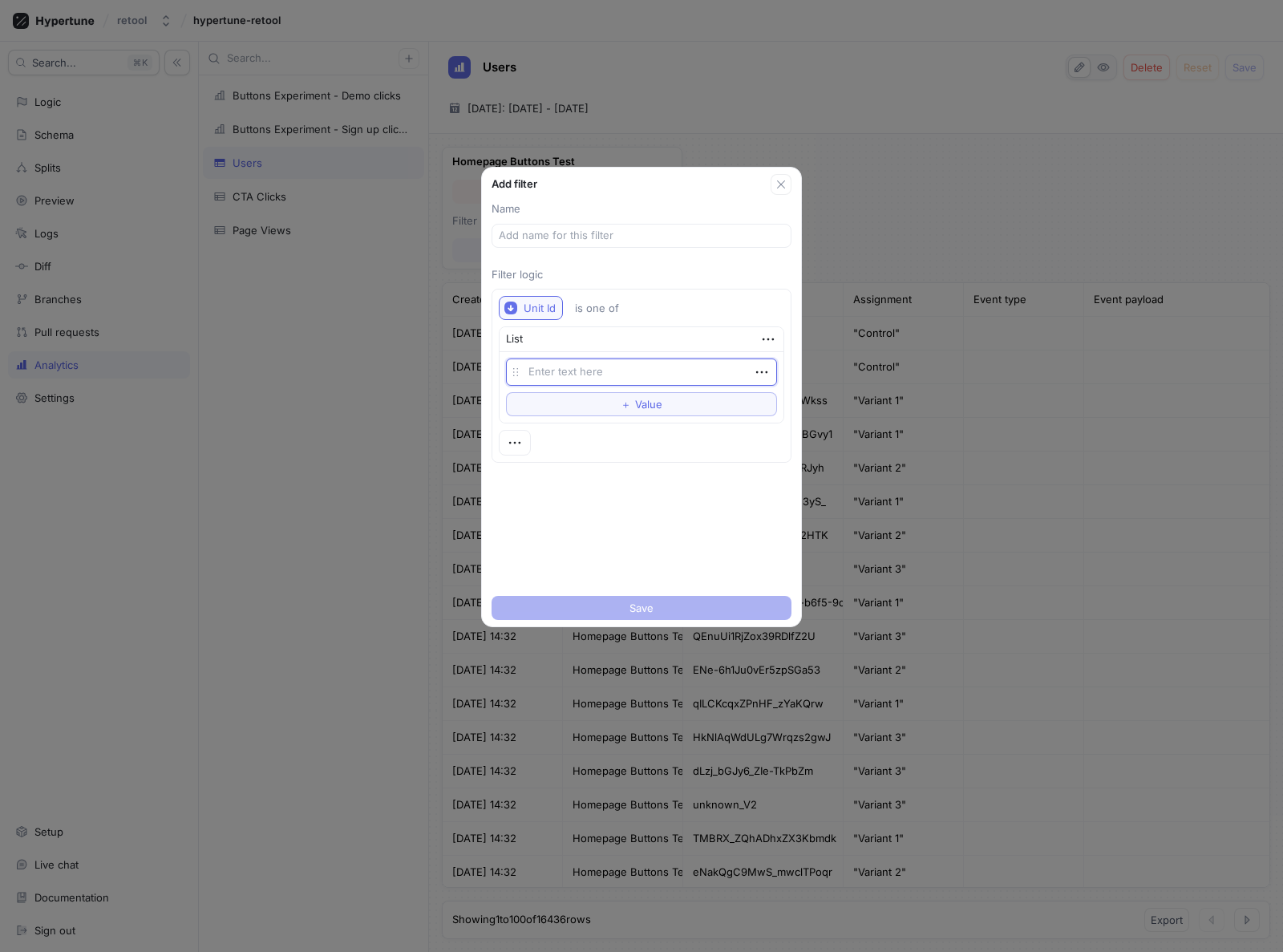
click at [543, 305] on div "Unit Id" at bounding box center [540, 308] width 32 height 13
type textarea "x"
click at [789, 183] on button "button" at bounding box center [781, 184] width 21 height 21
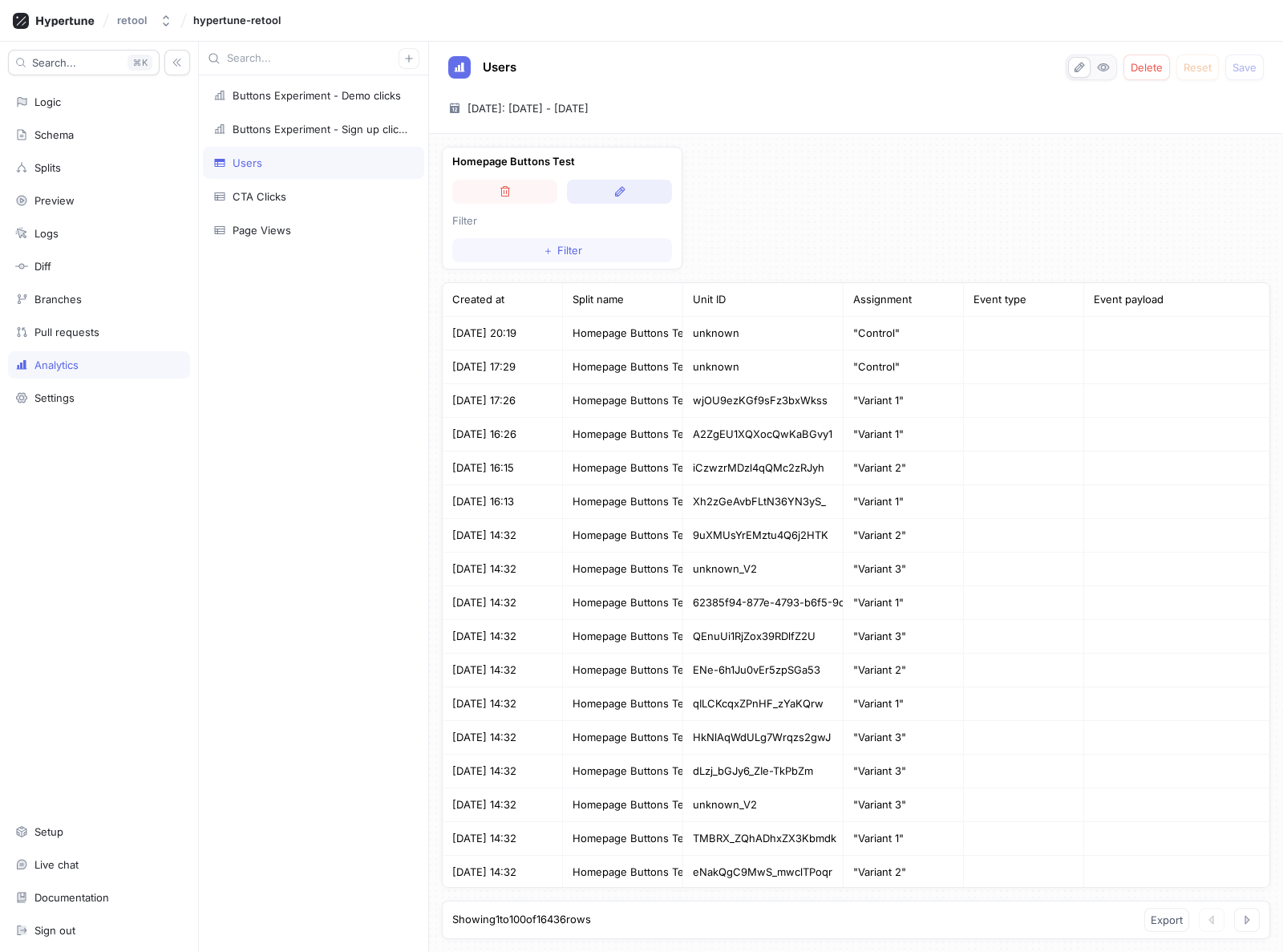
click at [601, 198] on button "button" at bounding box center [620, 191] width 105 height 24
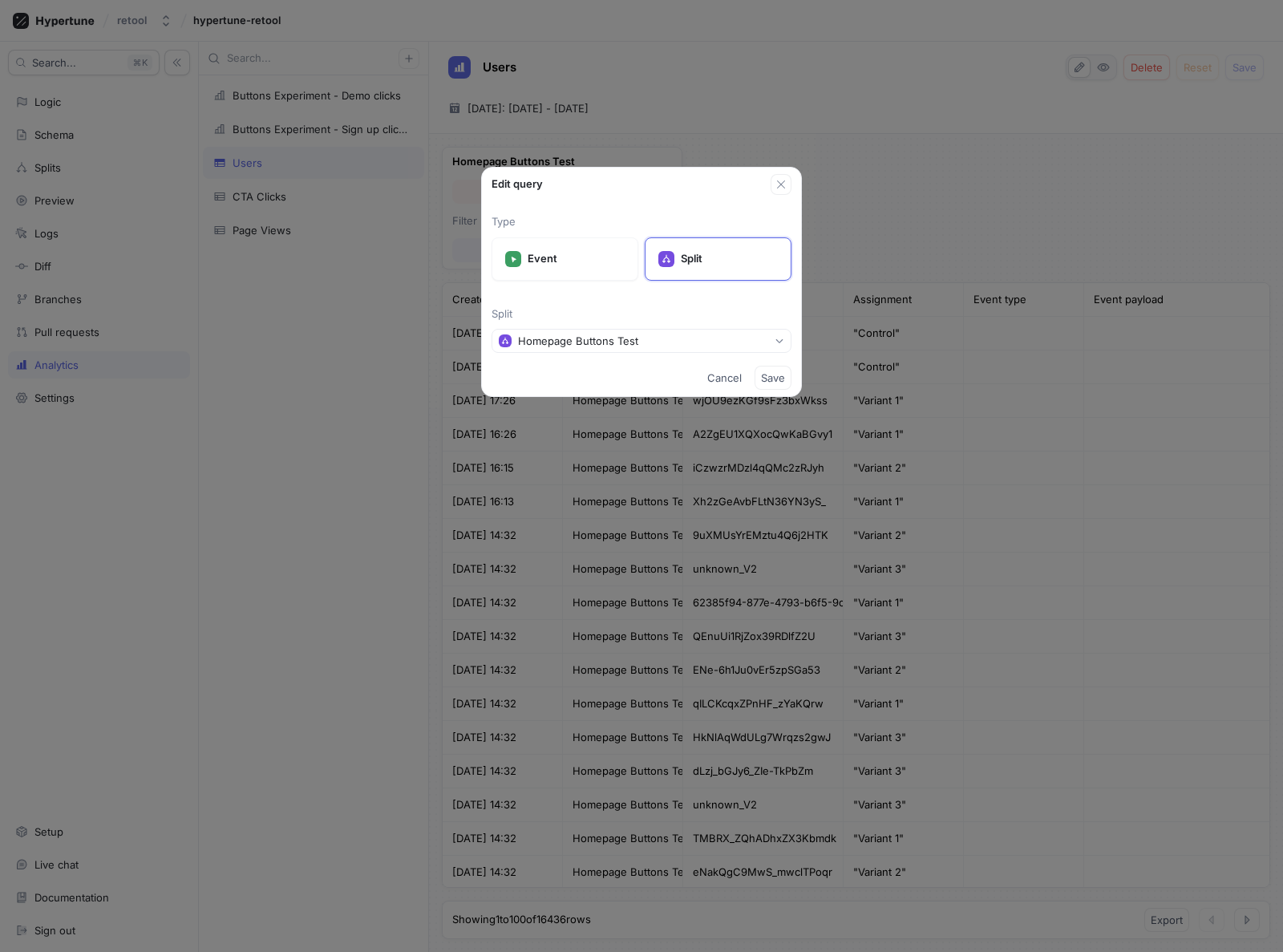
click at [723, 377] on span "Cancel" at bounding box center [725, 378] width 34 height 9
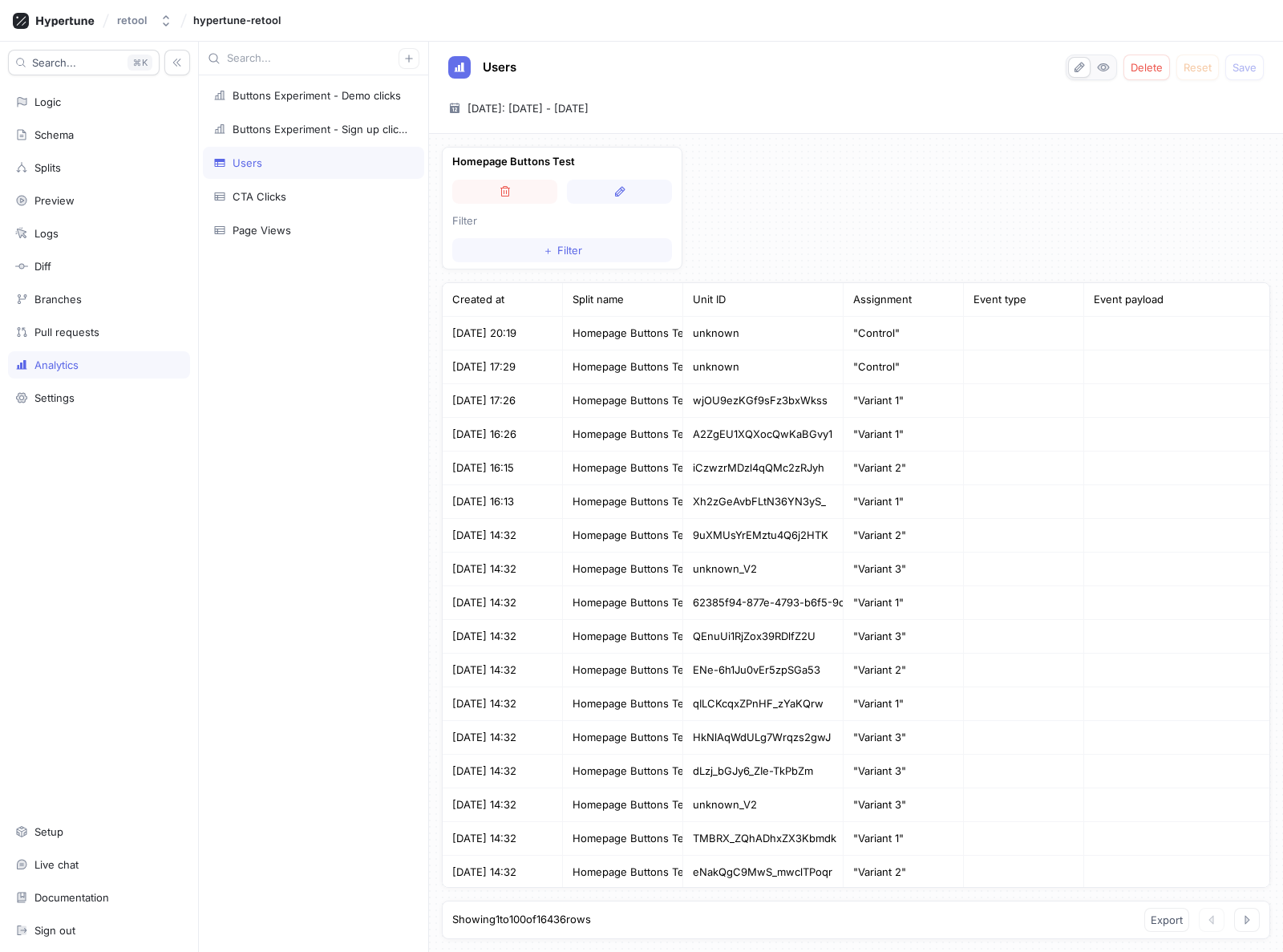
click at [247, 164] on div "Users" at bounding box center [247, 163] width 29 height 13
click at [876, 243] on div "Homepage Buttons Test Filter ＋ Filter Created at Split name Unit ID Assignment …" at bounding box center [856, 543] width 854 height 818
click at [1110, 70] on icon "button" at bounding box center [1104, 67] width 13 height 13
click at [543, 246] on span "＋" at bounding box center [548, 251] width 10 height 9
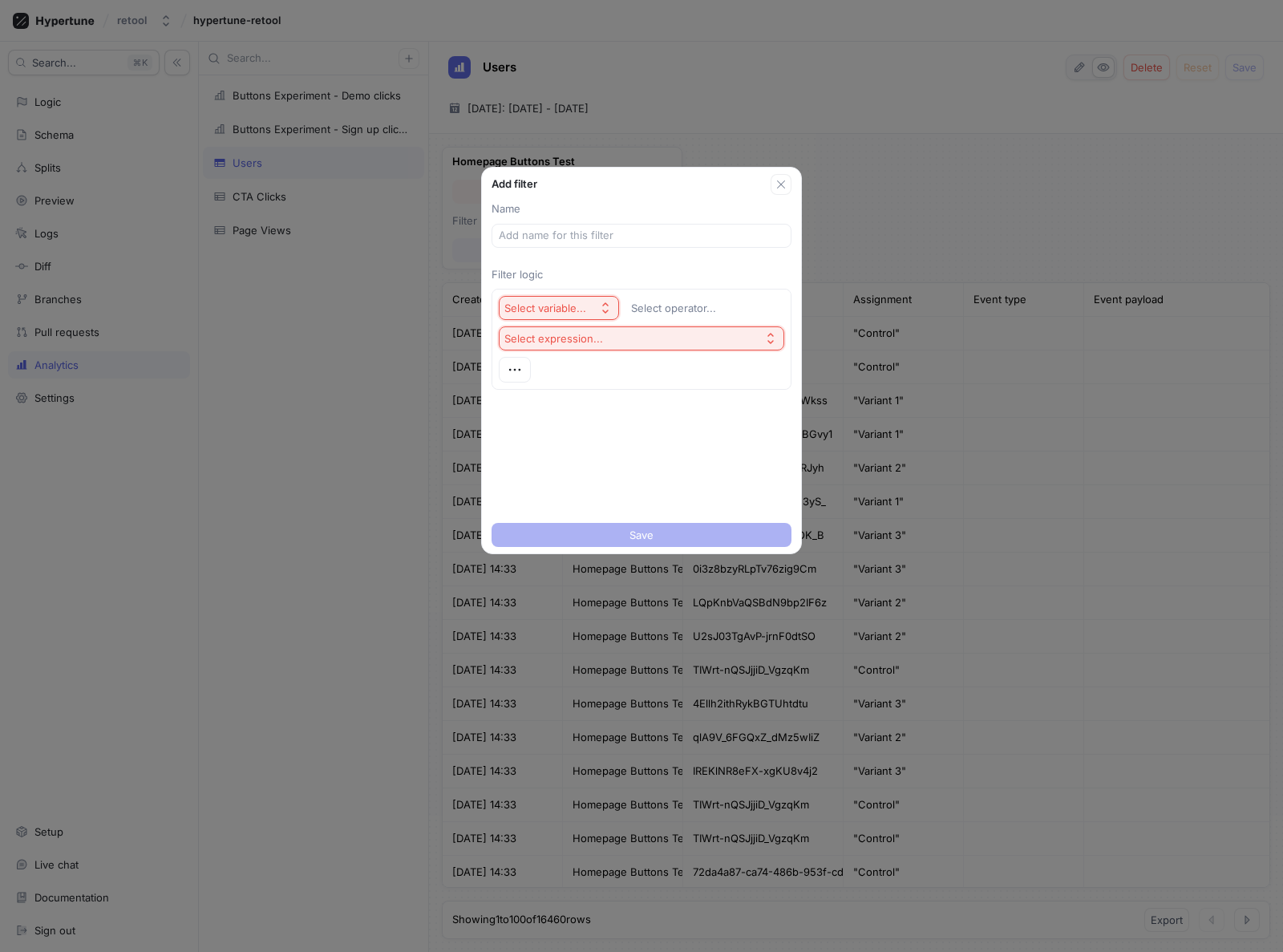
click at [549, 310] on div "Select variable..." at bounding box center [546, 308] width 82 height 13
click at [582, 370] on span "Unit Id" at bounding box center [603, 366] width 148 height 13
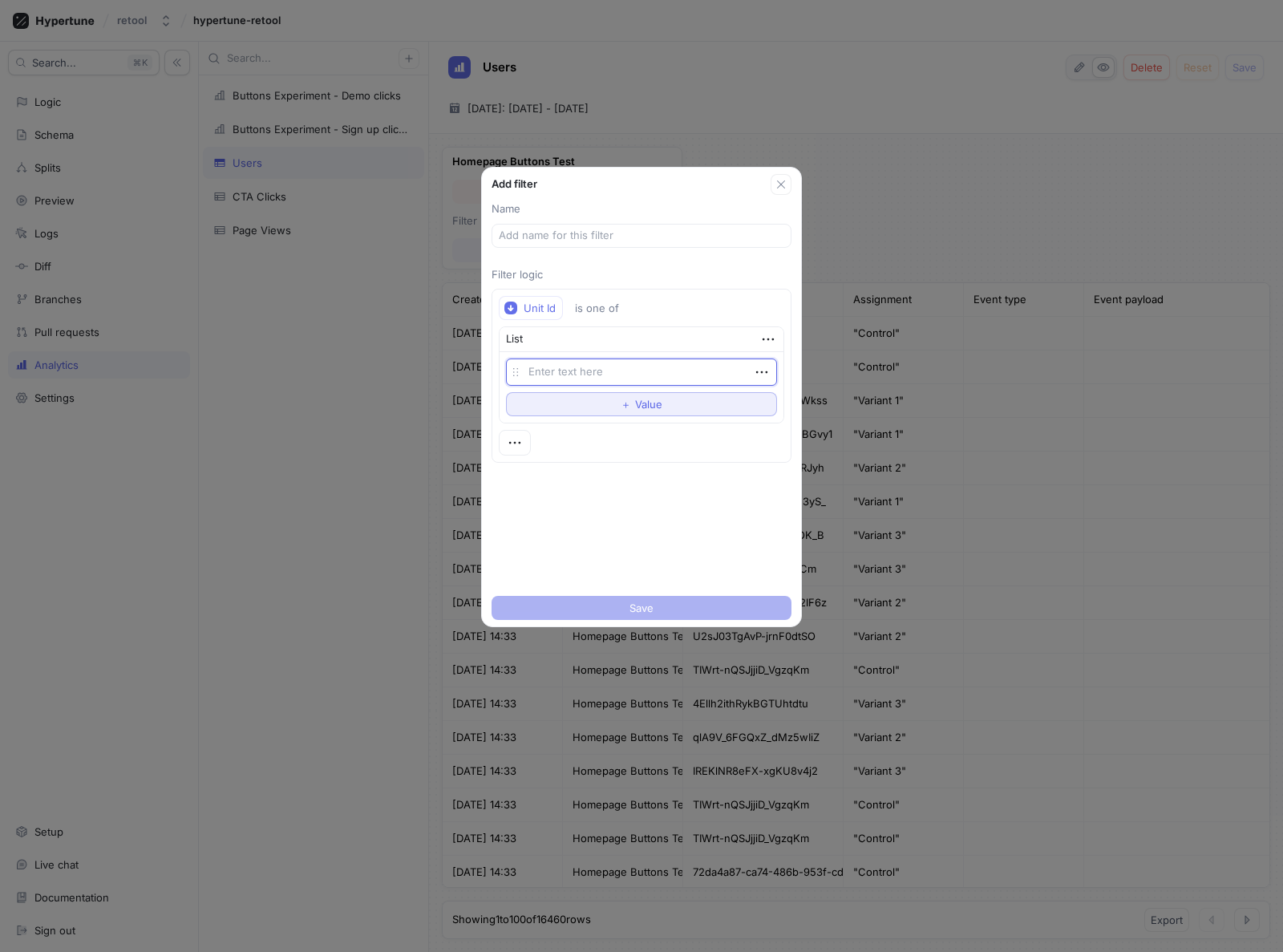
drag, startPoint x: 591, startPoint y: 375, endPoint x: 583, endPoint y: 396, distance: 22.5
click at [590, 375] on textarea at bounding box center [642, 372] width 271 height 28
click at [582, 403] on button "＋ Value" at bounding box center [642, 403] width 271 height 24
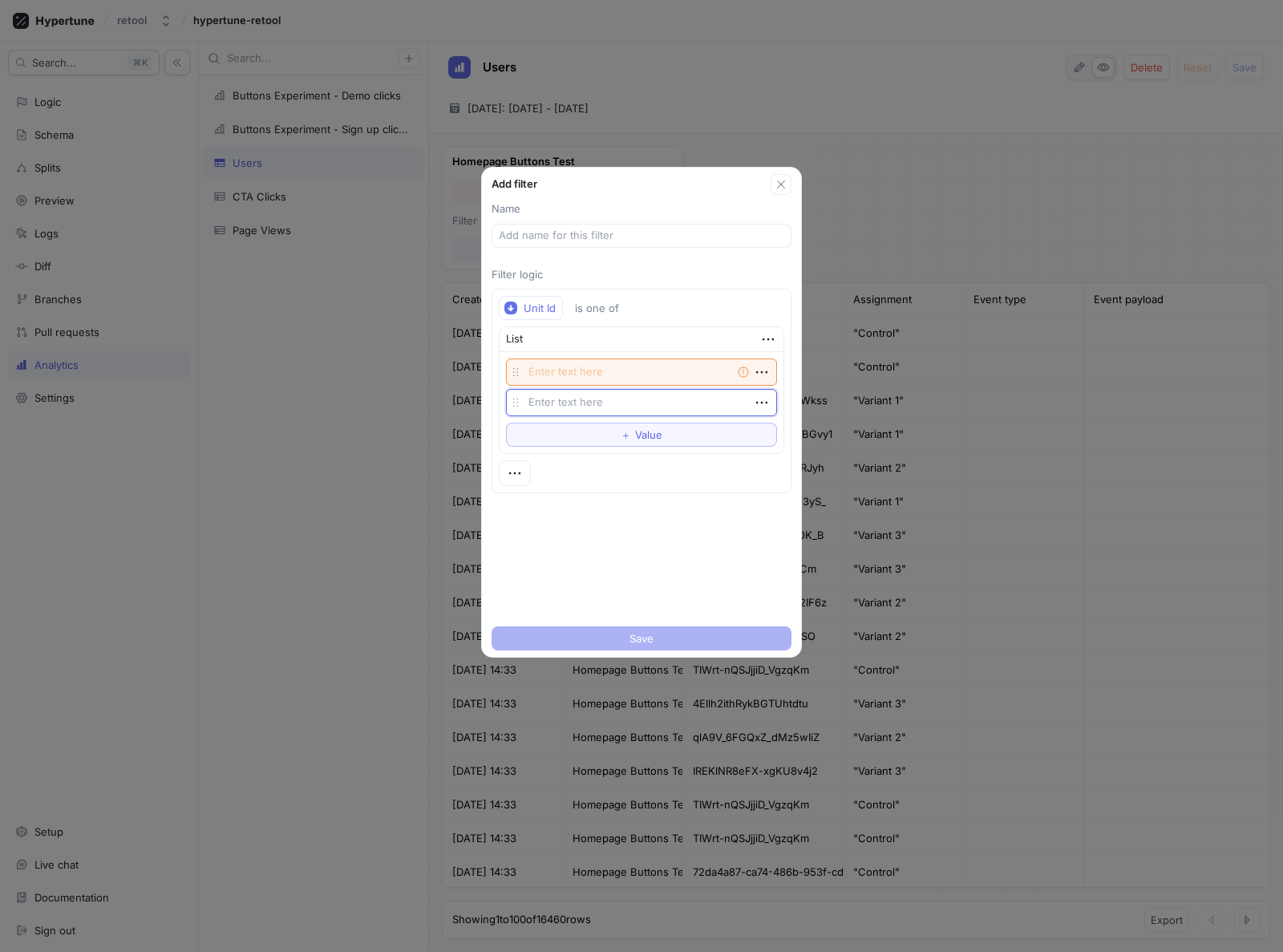
type textarea "x"
drag, startPoint x: 621, startPoint y: 496, endPoint x: 659, endPoint y: 439, distance: 68.5
click at [621, 495] on div "Unit Id is one of List Empty string To pick up a draggable item, press the spac…" at bounding box center [642, 391] width 300 height 217
click at [786, 184] on icon "button" at bounding box center [782, 185] width 13 height 13
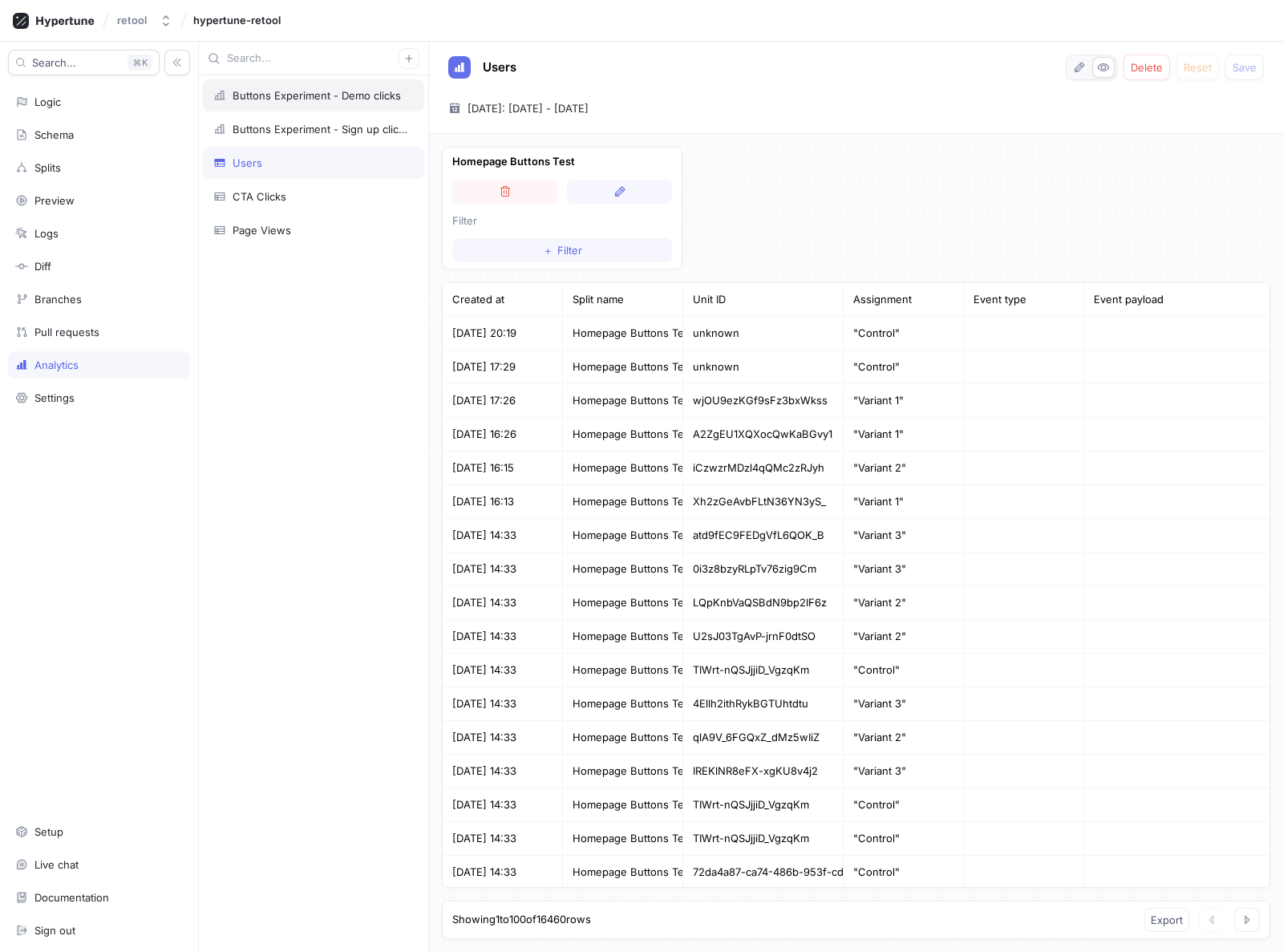
click at [327, 100] on div "Buttons Experiment - Demo clicks" at bounding box center [317, 96] width 169 height 13
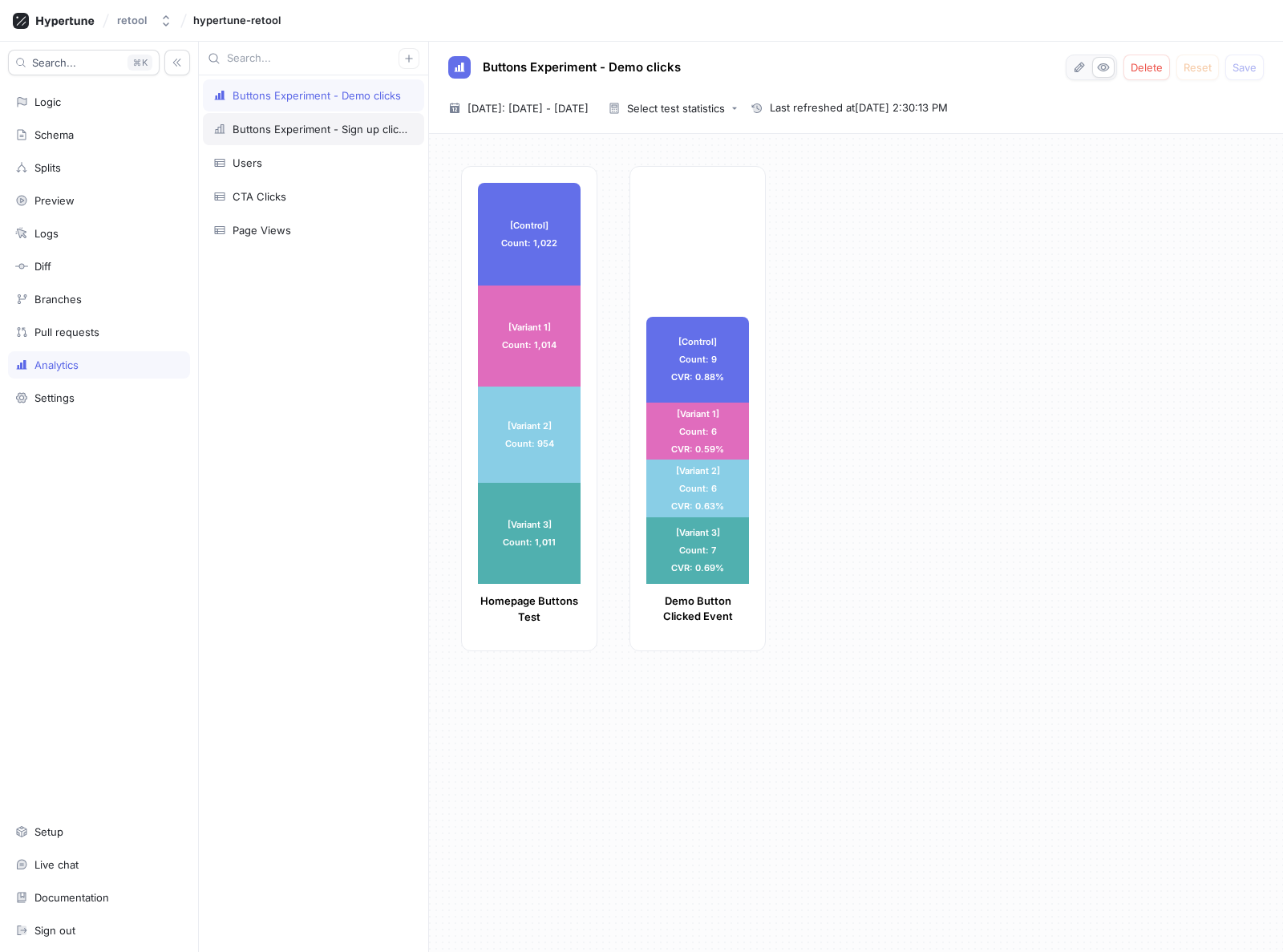
click at [335, 129] on div "Buttons Experiment - Sign up clicks" at bounding box center [320, 129] width 175 height 13
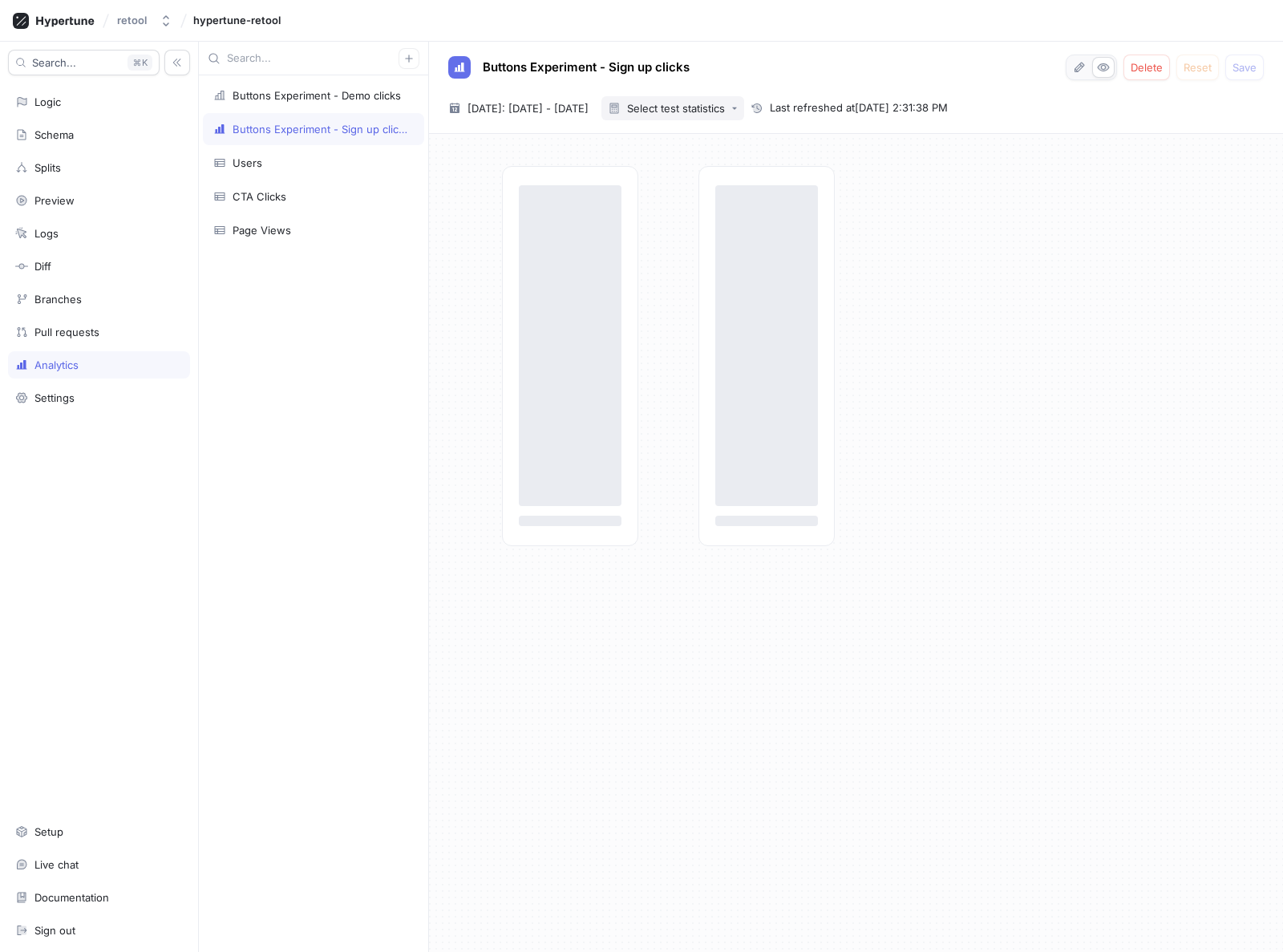
click at [725, 114] on div "Select test statistics" at bounding box center [666, 108] width 117 height 13
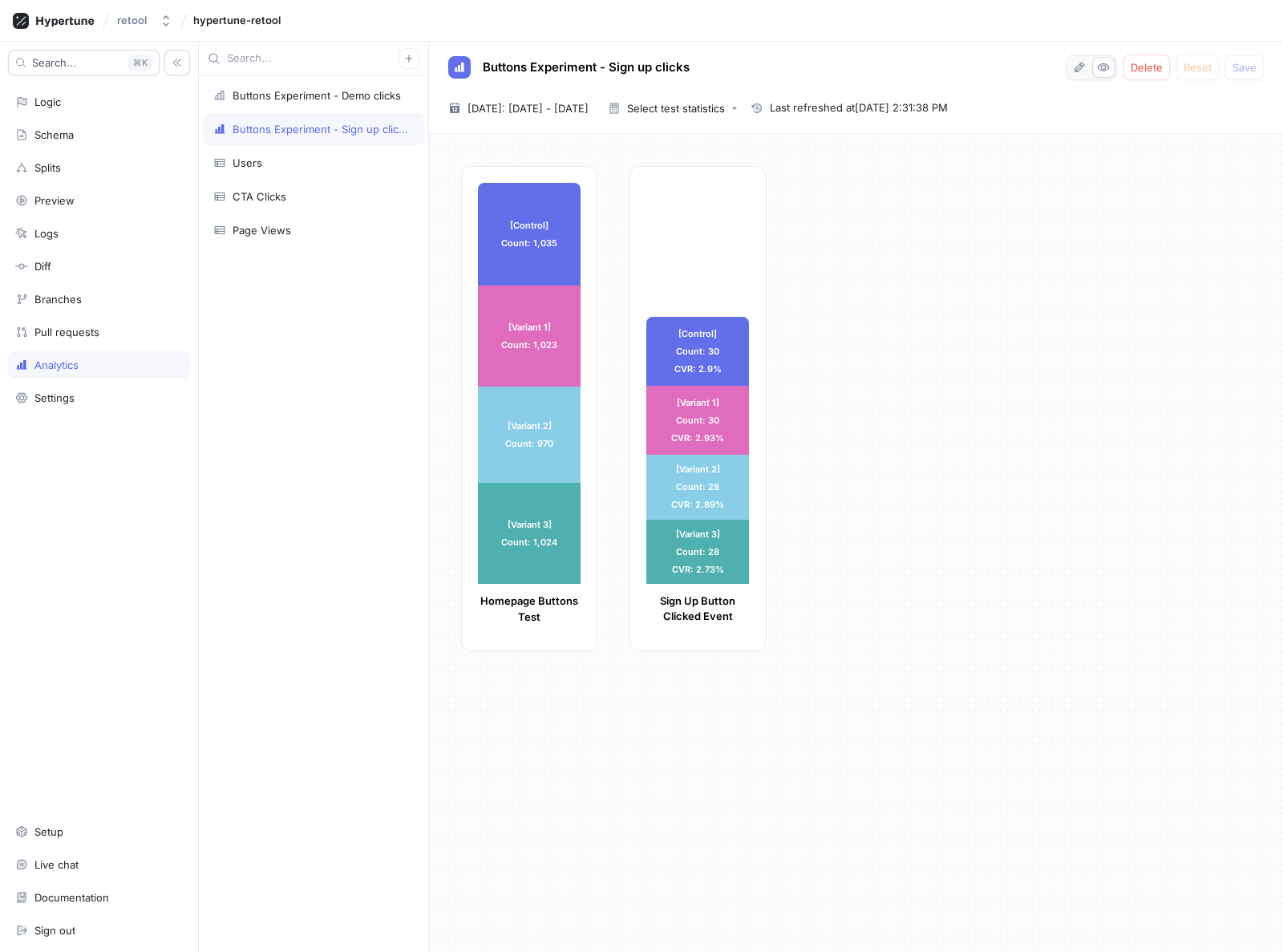
drag, startPoint x: 862, startPoint y: 142, endPoint x: 604, endPoint y: 121, distance: 258.9
click at [861, 142] on div "[Control] Count: 1,035 [Control] Count: 1,035 [Variant 1] Count: 1,023 [Variant…" at bounding box center [856, 543] width 854 height 818
click at [547, 111] on span "Today: 18 Aug 2025 - 18 Aug 2025" at bounding box center [529, 108] width 121 height 16
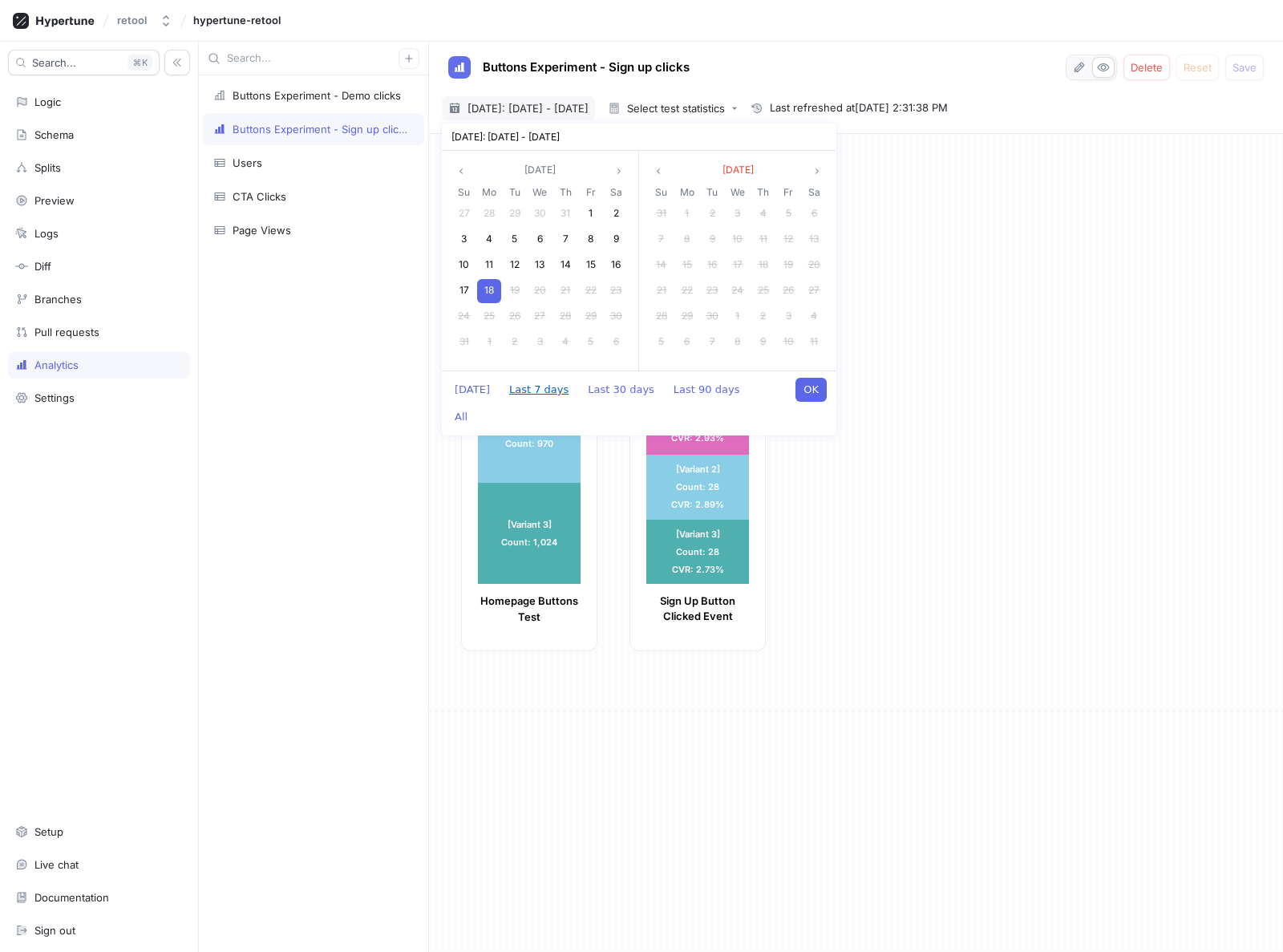
click at [536, 387] on button "Last 7 days" at bounding box center [538, 389] width 75 height 24
type input "[DATE] ~ [DATE]"
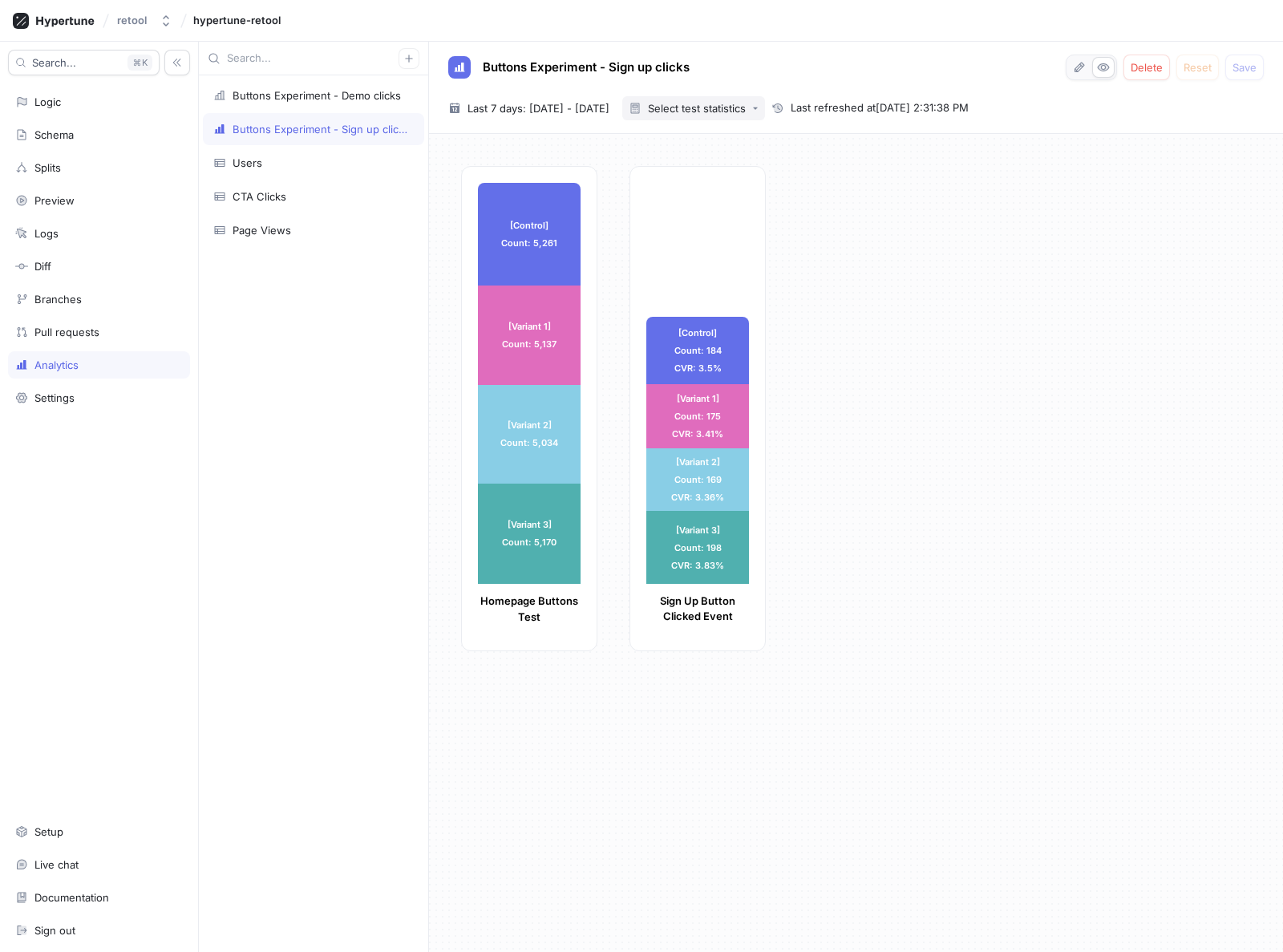
click at [746, 107] on div "Select test statistics" at bounding box center [697, 108] width 98 height 10
click at [731, 229] on span "Bayesian probabilities" at bounding box center [761, 225] width 109 height 13
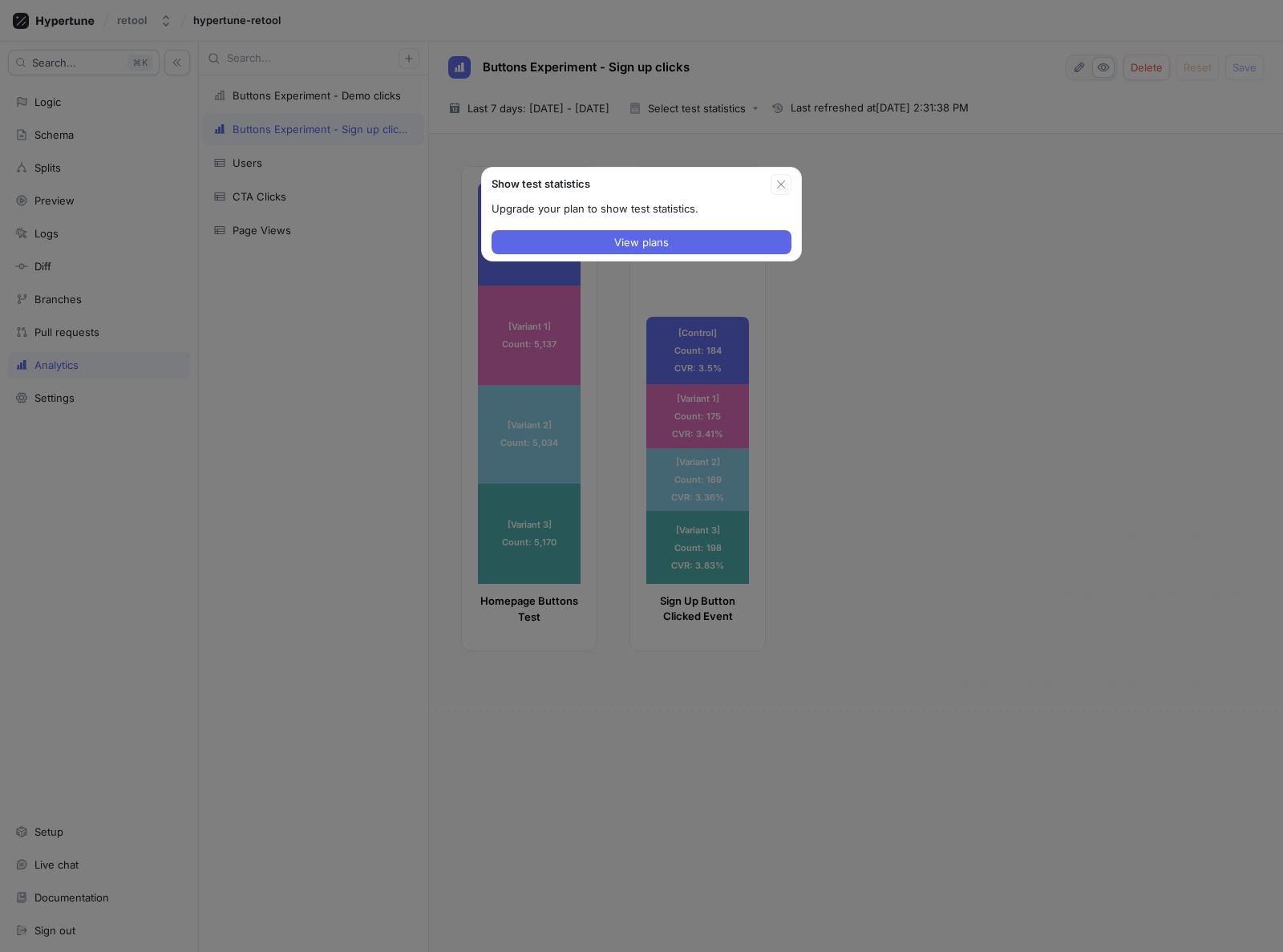
click at [790, 182] on button "button" at bounding box center [781, 184] width 21 height 21
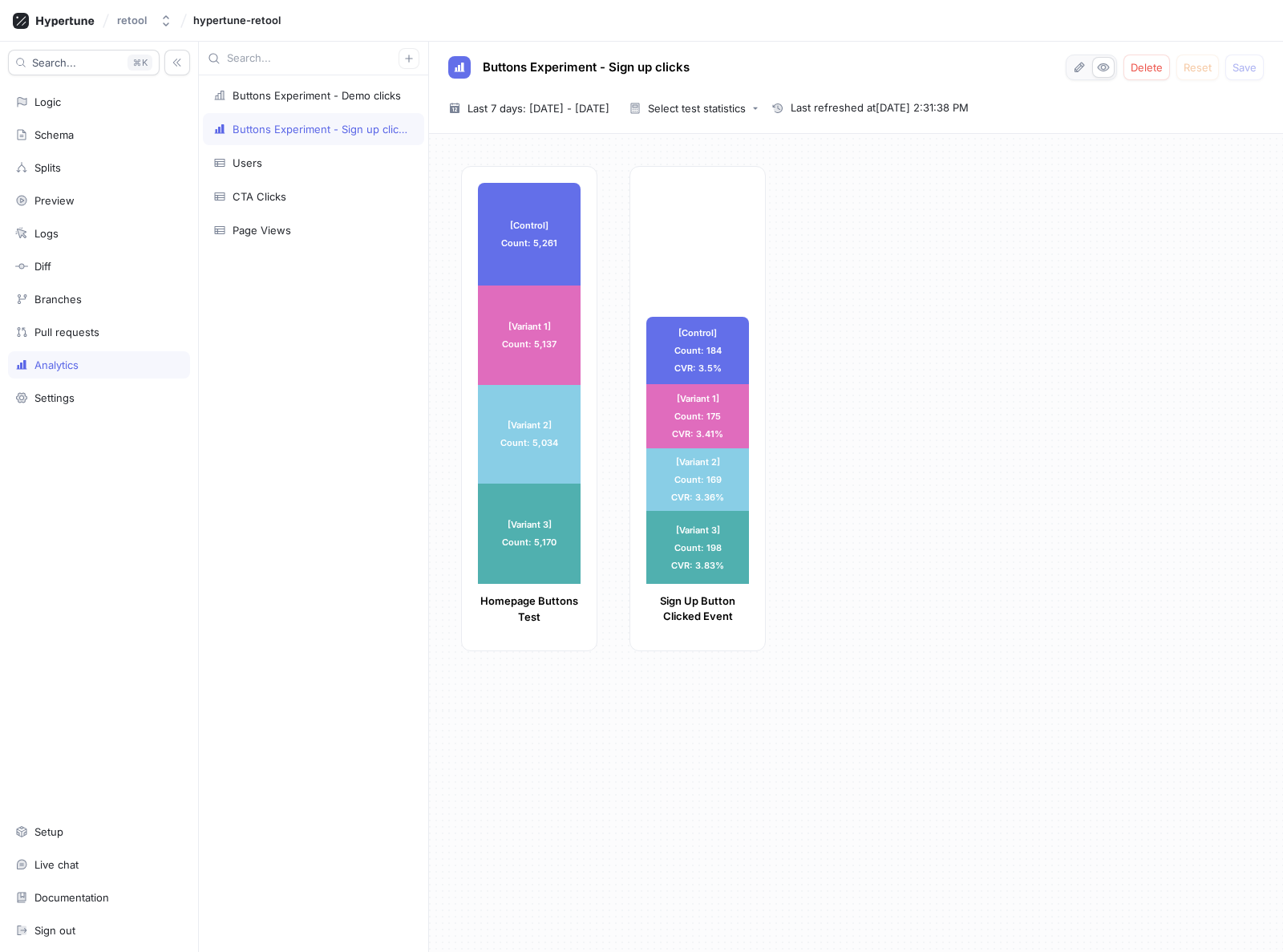
click at [783, 183] on div "[Control] Count: 5,261 [Control] Count: 5,261 [Variant 1] Count: 5,137 [Variant…" at bounding box center [865, 414] width 809 height 495
click at [316, 94] on div "Buttons Experiment - Demo clicks" at bounding box center [317, 96] width 169 height 13
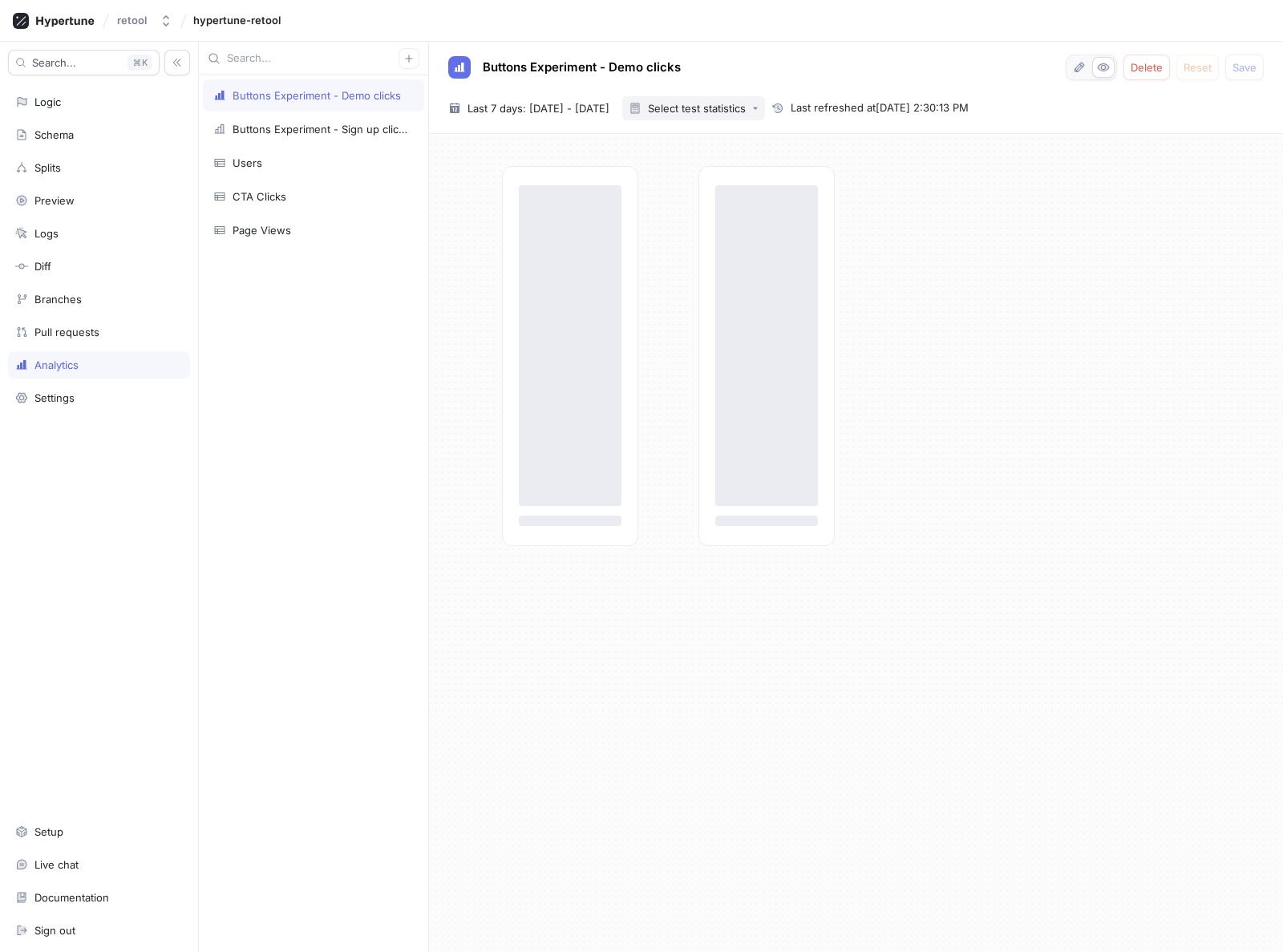
click at [765, 120] on button "Select test statistics" at bounding box center [694, 107] width 142 height 24
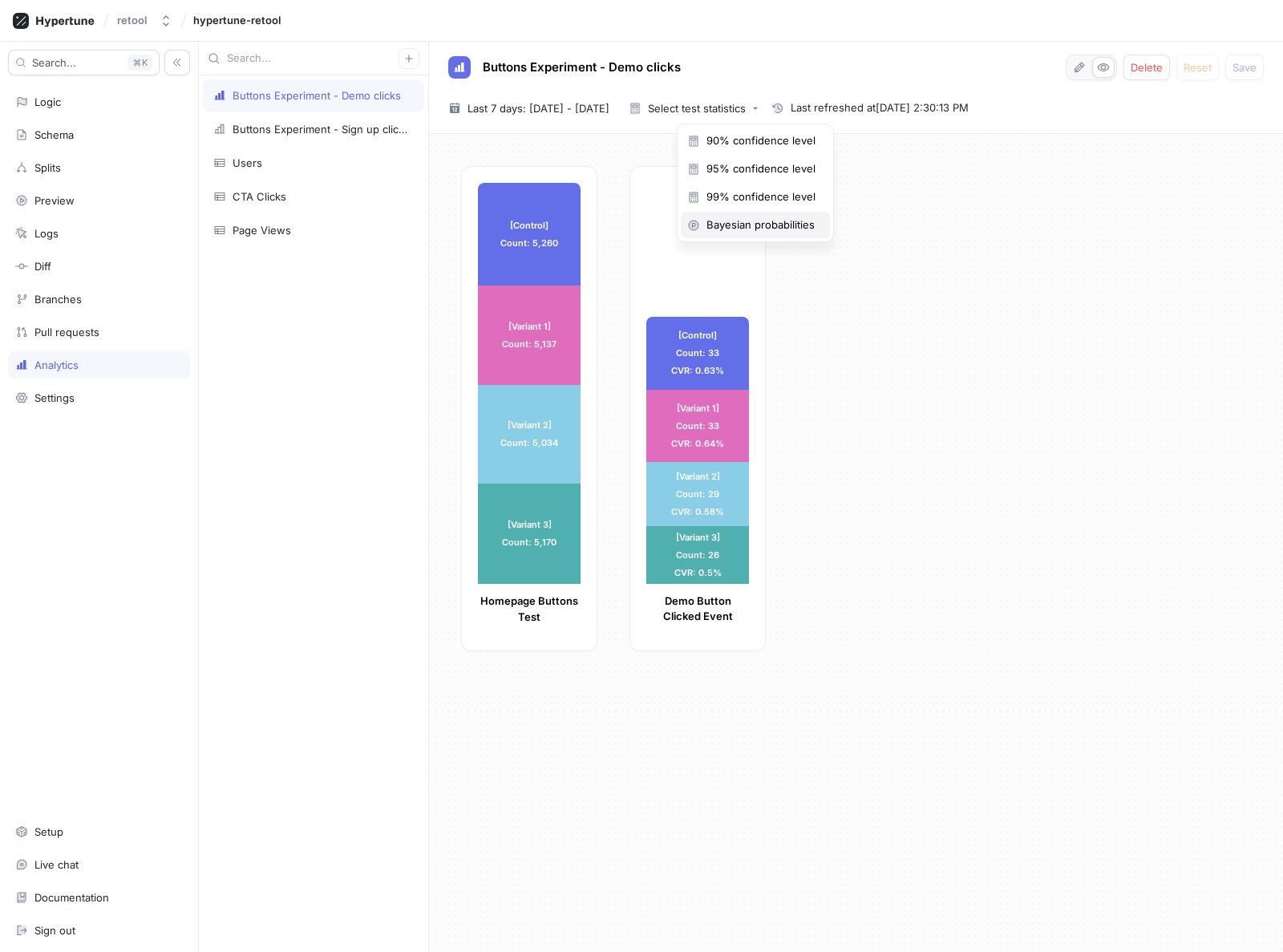
click at [742, 216] on div "Bayesian probabilities" at bounding box center [755, 225] width 149 height 27
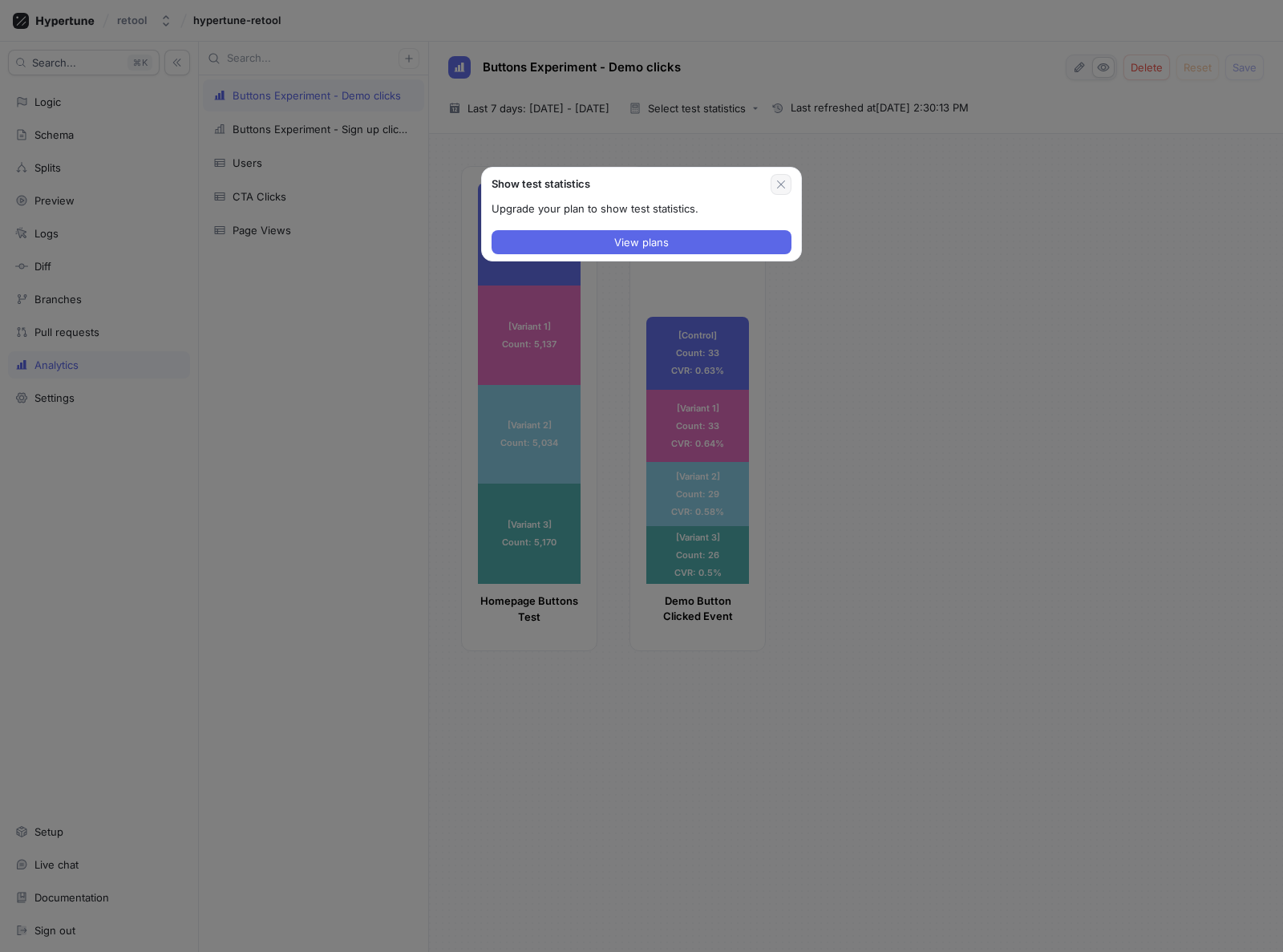
click at [773, 189] on button "button" at bounding box center [781, 184] width 21 height 21
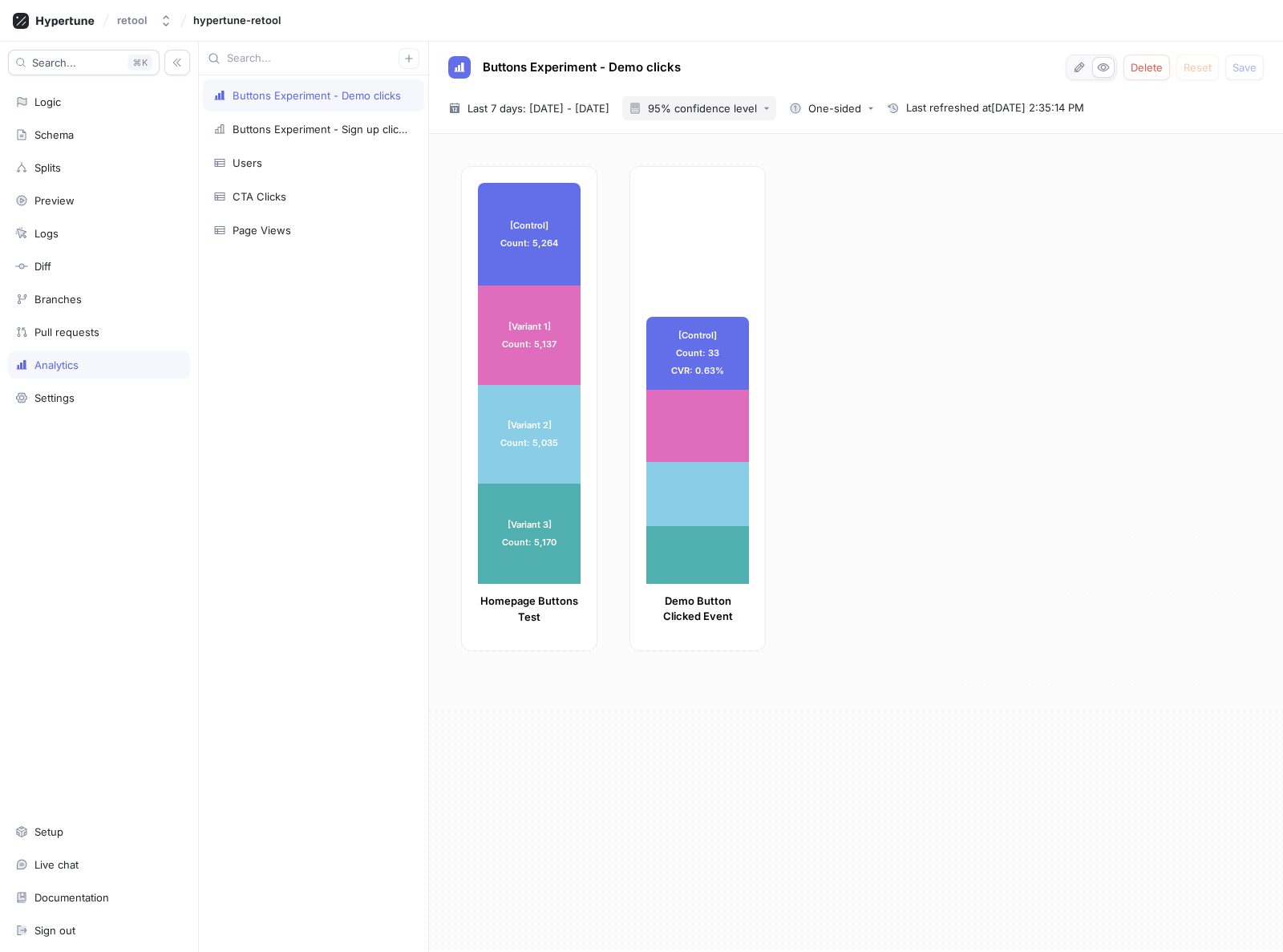
click at [757, 114] on div "95% confidence level" at bounding box center [693, 108] width 128 height 13
click at [740, 231] on span "Bayesian probabilities" at bounding box center [766, 225] width 119 height 13
click at [588, 113] on span "Last 7 days: [DATE] - [DATE]" at bounding box center [539, 108] width 142 height 16
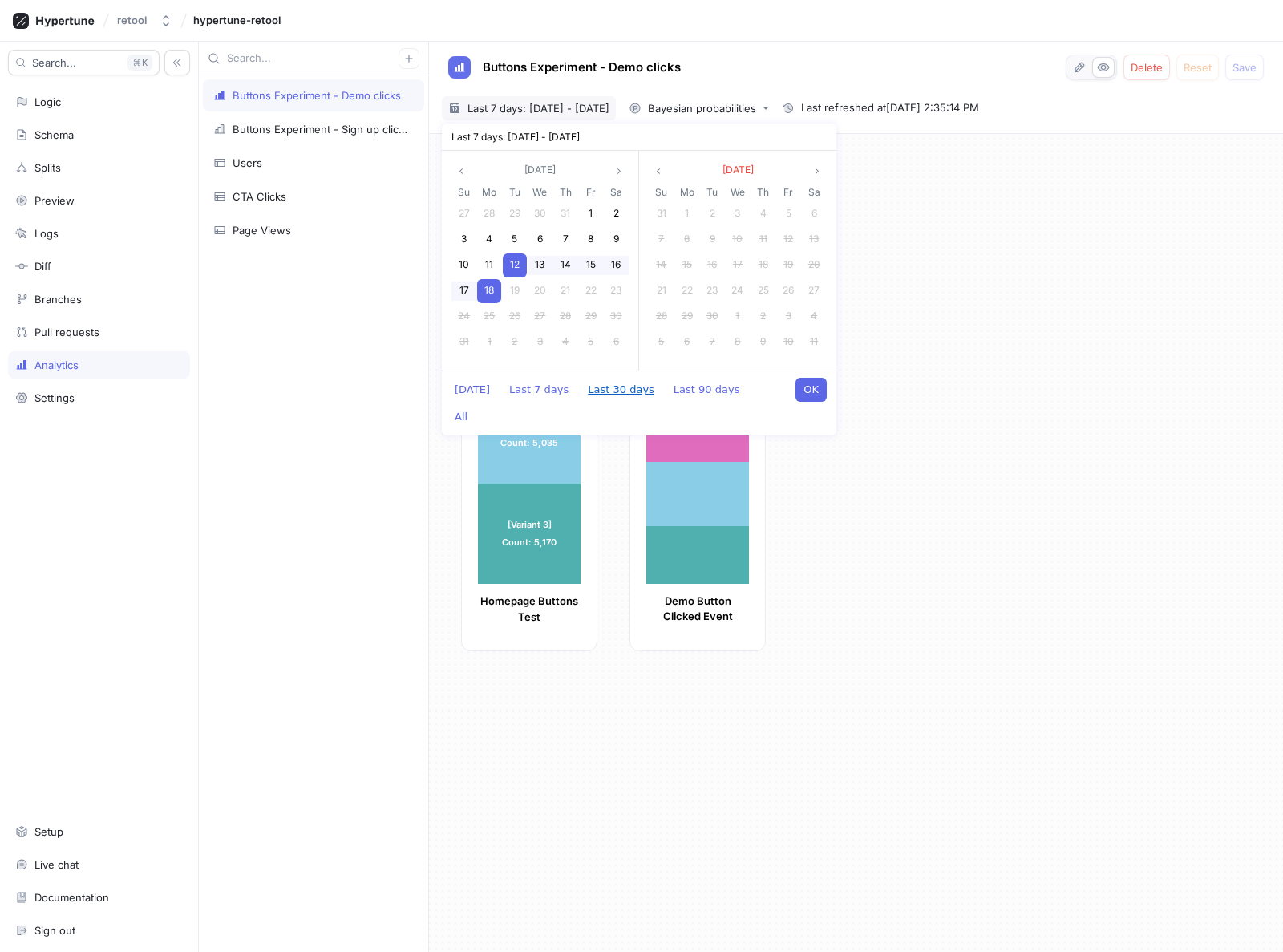
click at [624, 389] on button "Last 30 days" at bounding box center [621, 389] width 83 height 24
type input "[DATE] ~ [DATE]"
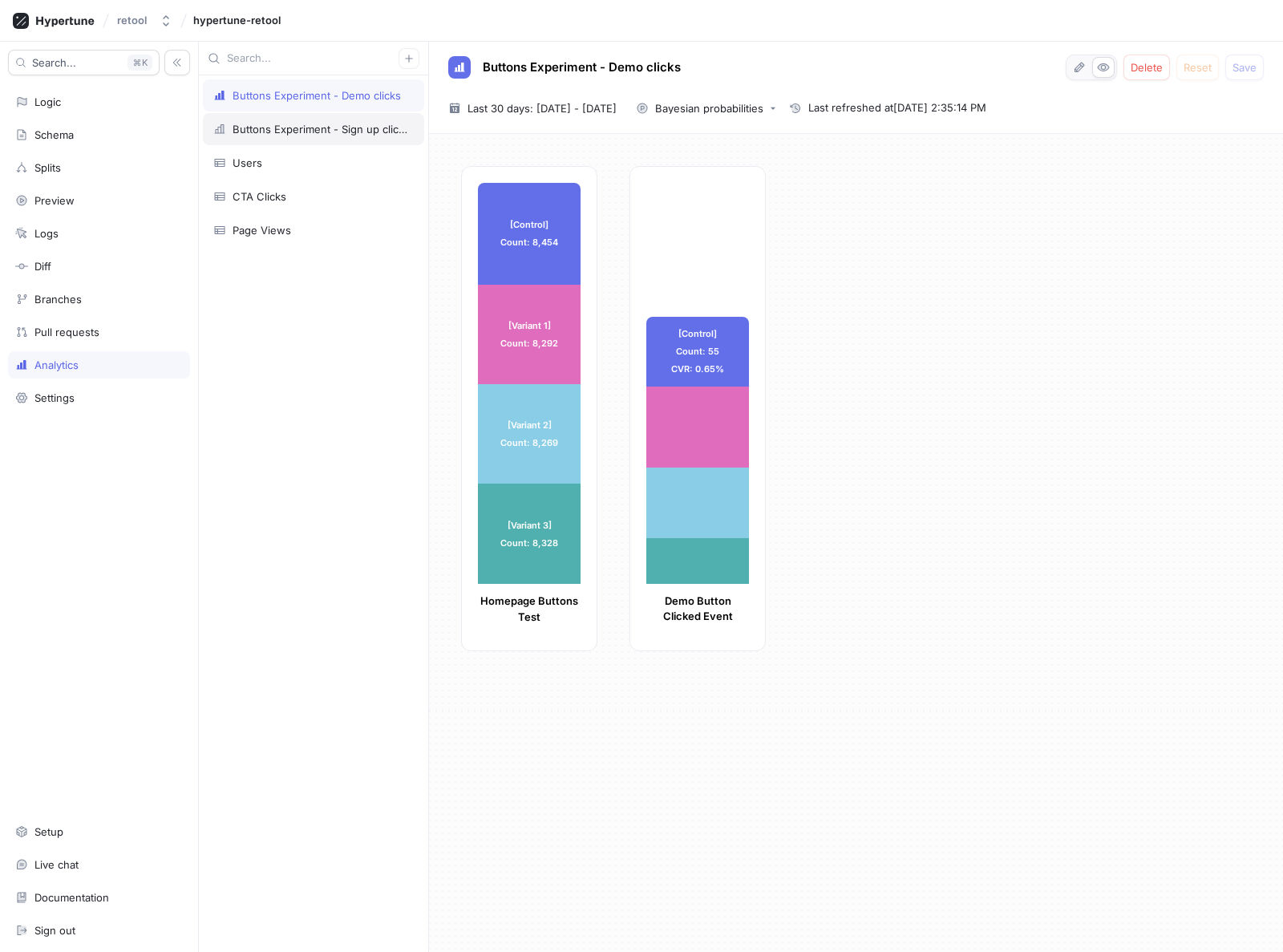
click at [298, 130] on div "Buttons Experiment - Sign up clicks" at bounding box center [320, 129] width 175 height 13
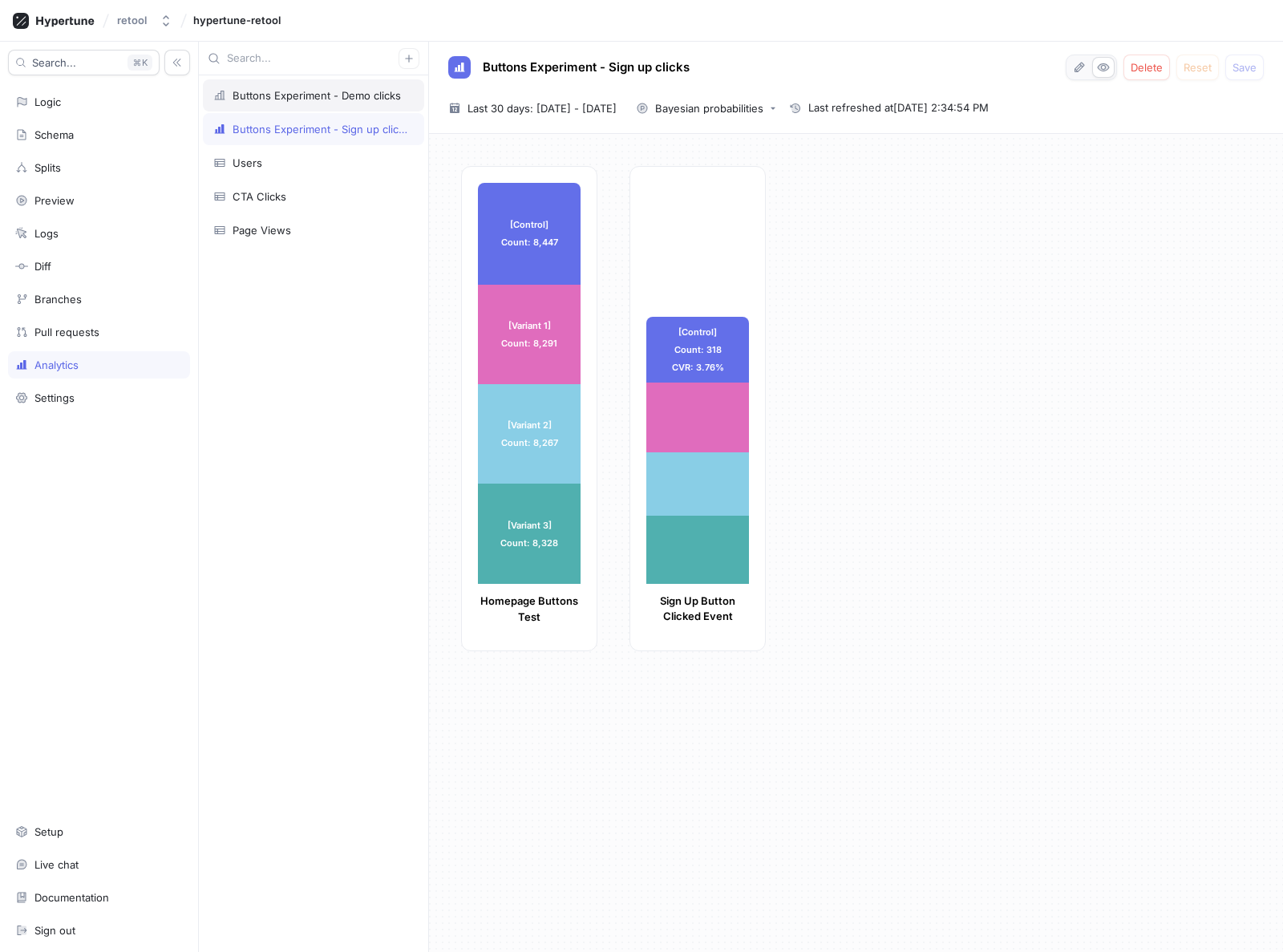
click at [336, 85] on div "Buttons Experiment - Demo clicks" at bounding box center [313, 96] width 221 height 32
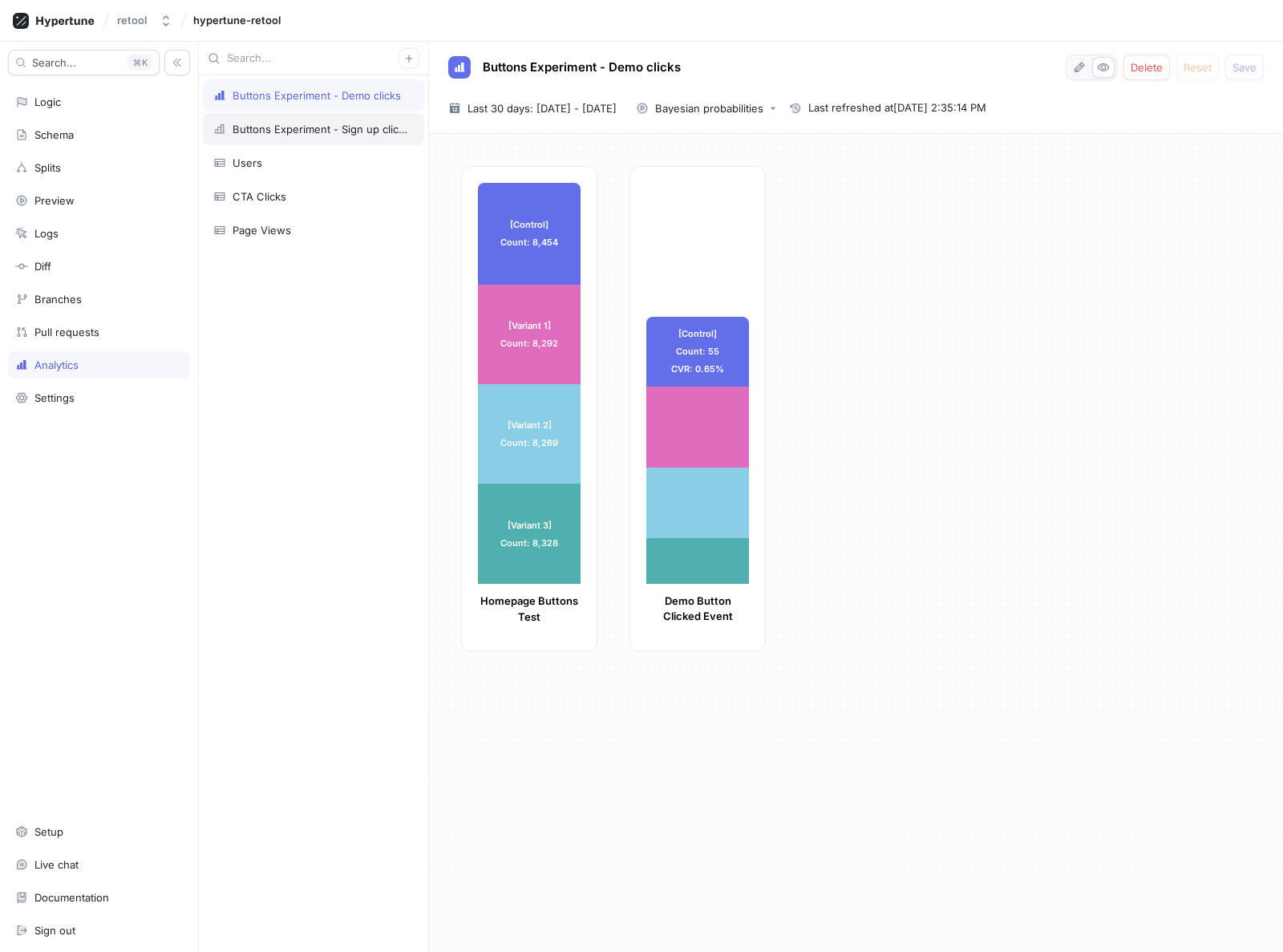
click at [375, 132] on div "Buttons Experiment - Sign up clicks" at bounding box center [320, 129] width 175 height 13
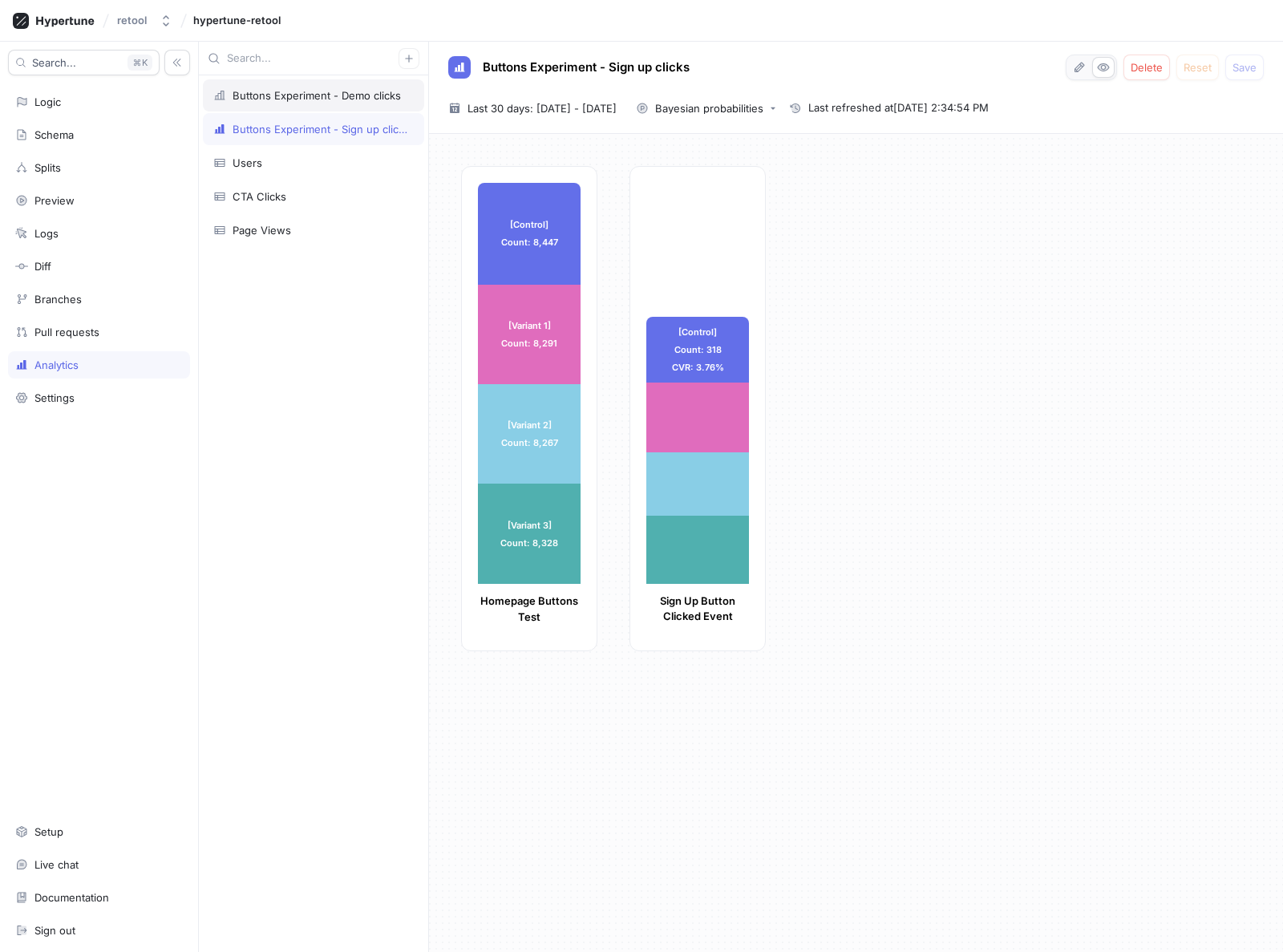
click at [293, 89] on div "Buttons Experiment - Demo clicks" at bounding box center [317, 96] width 169 height 13
